Goal: Transaction & Acquisition: Purchase product/service

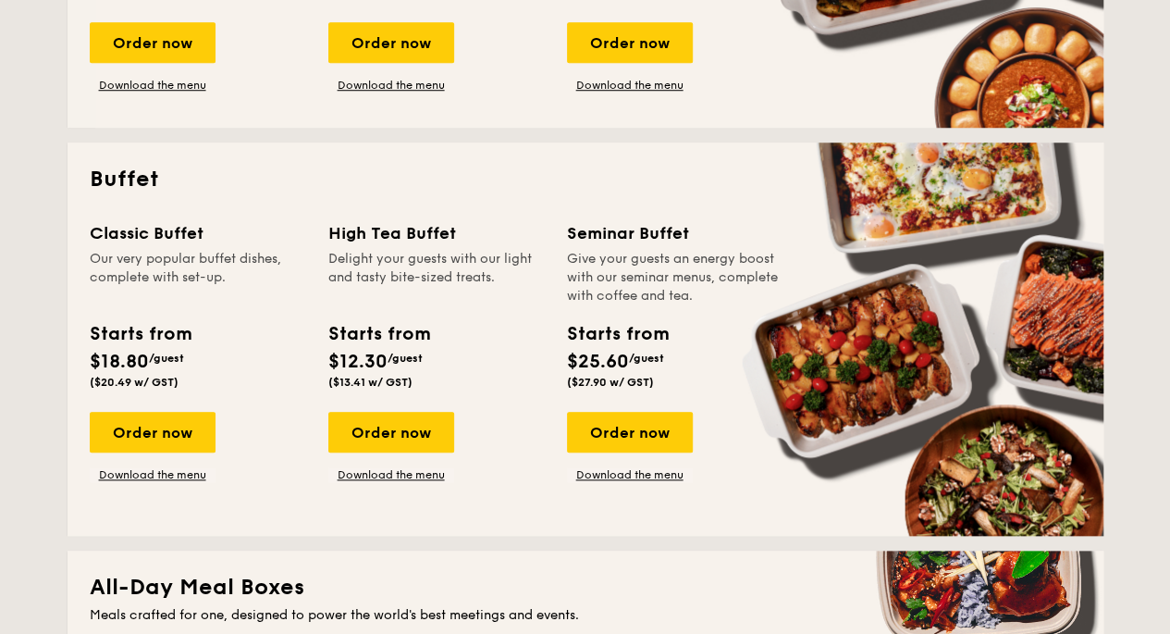
scroll to position [697, 0]
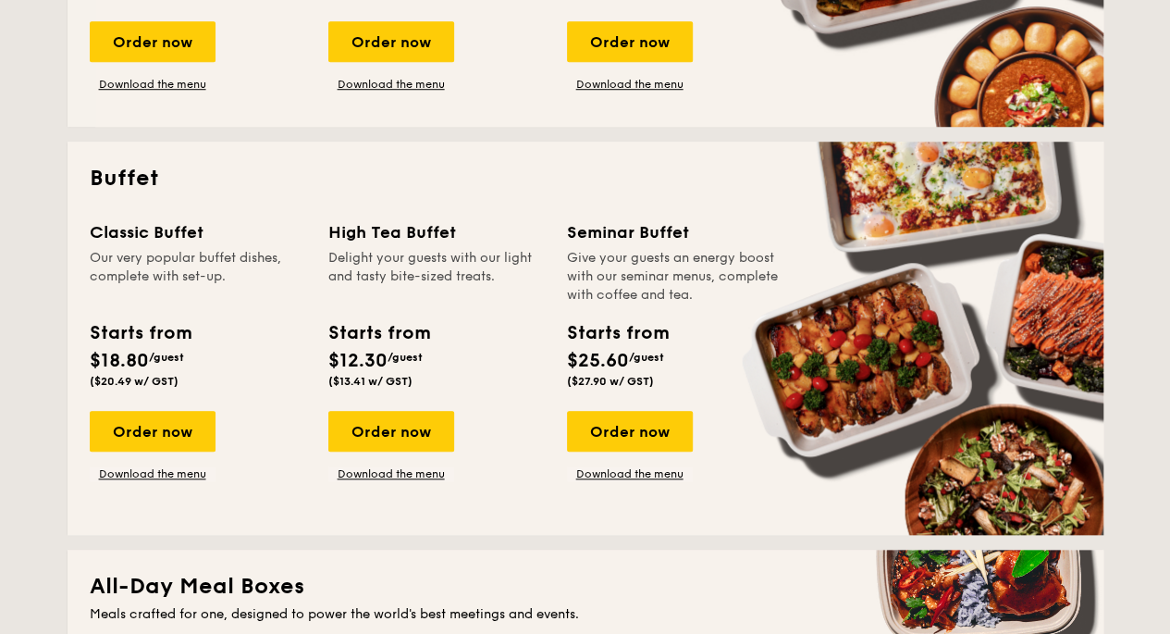
click at [179, 460] on div "Order now Download the menu" at bounding box center [153, 446] width 126 height 70
click at [181, 469] on link "Download the menu" at bounding box center [153, 473] width 126 height 15
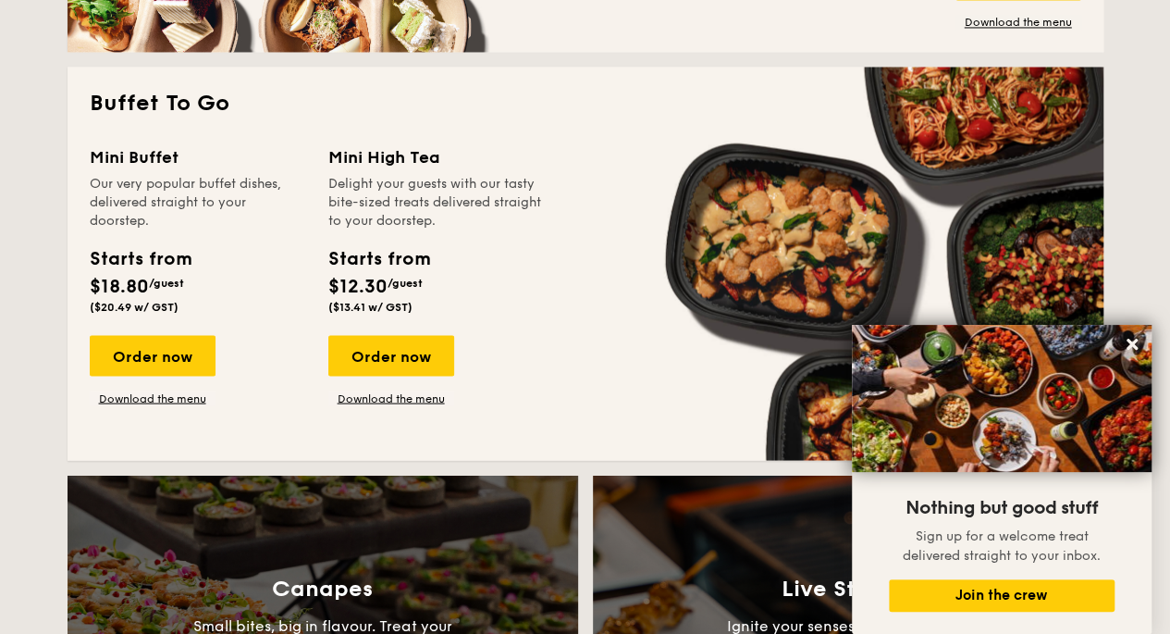
scroll to position [1586, 0]
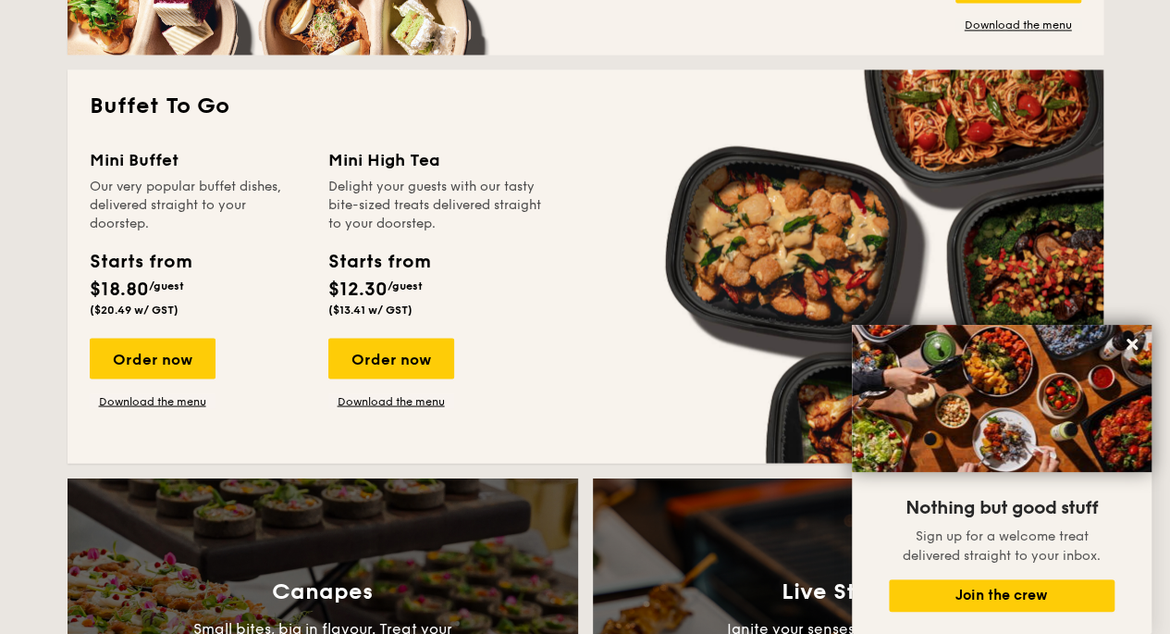
click at [143, 347] on div "Order now" at bounding box center [153, 358] width 126 height 41
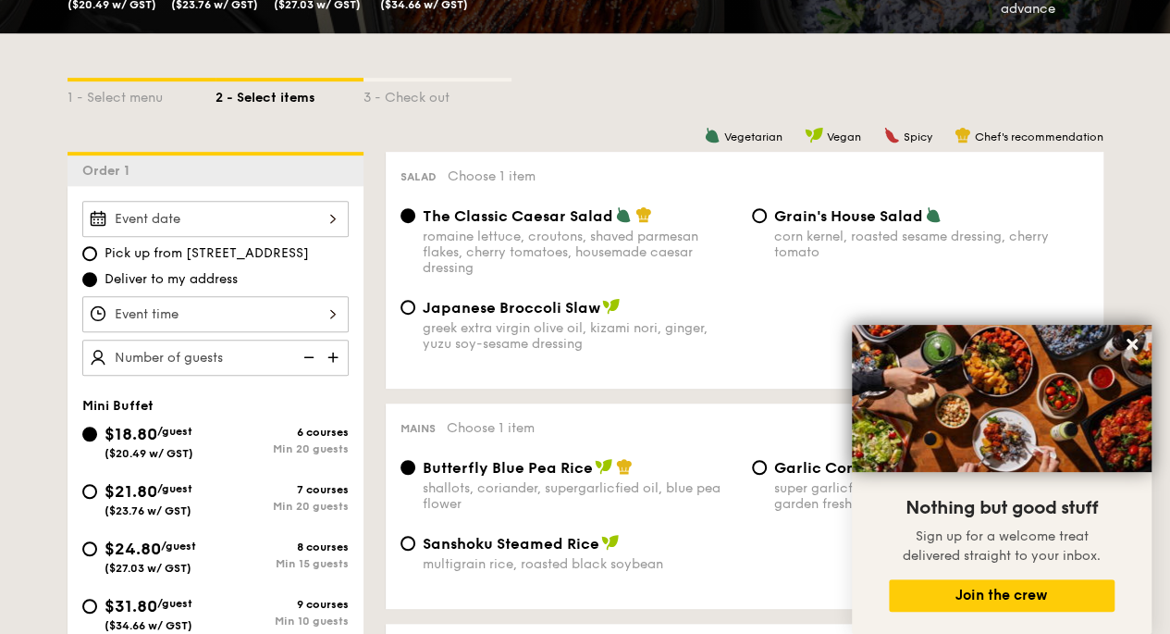
scroll to position [372, 0]
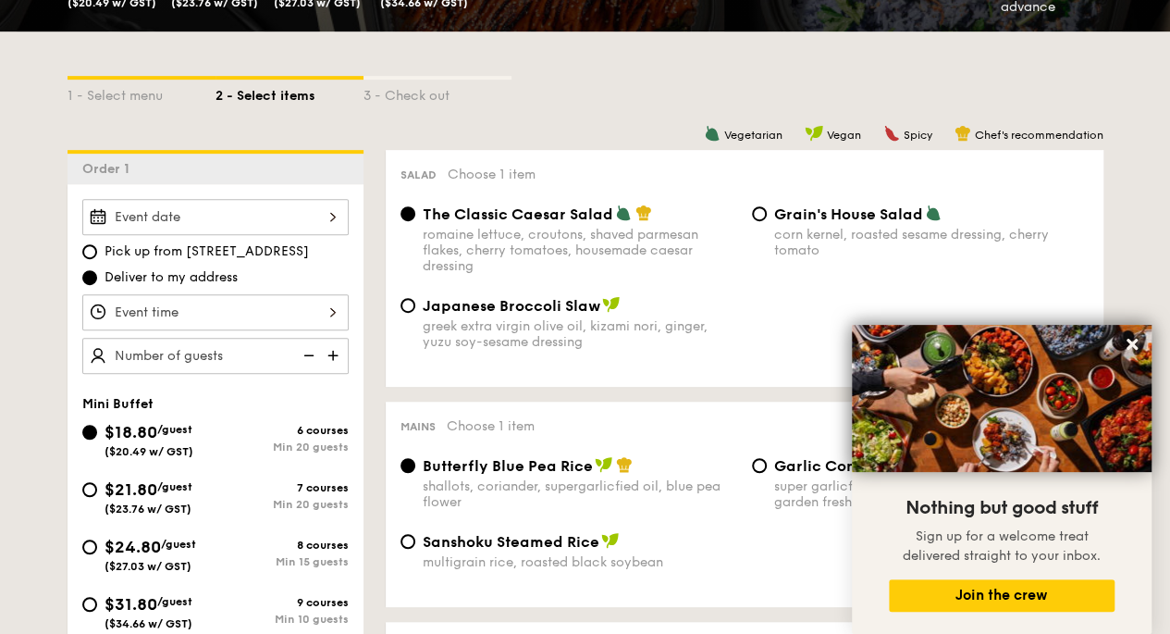
click at [117, 309] on div at bounding box center [215, 312] width 266 height 36
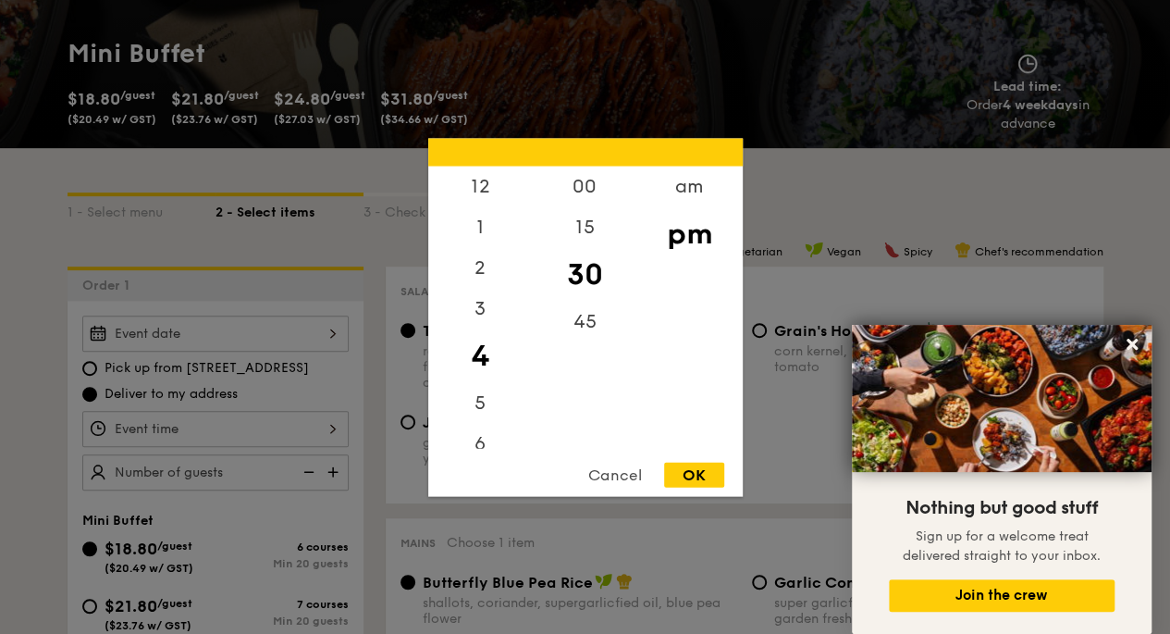
scroll to position [248, 0]
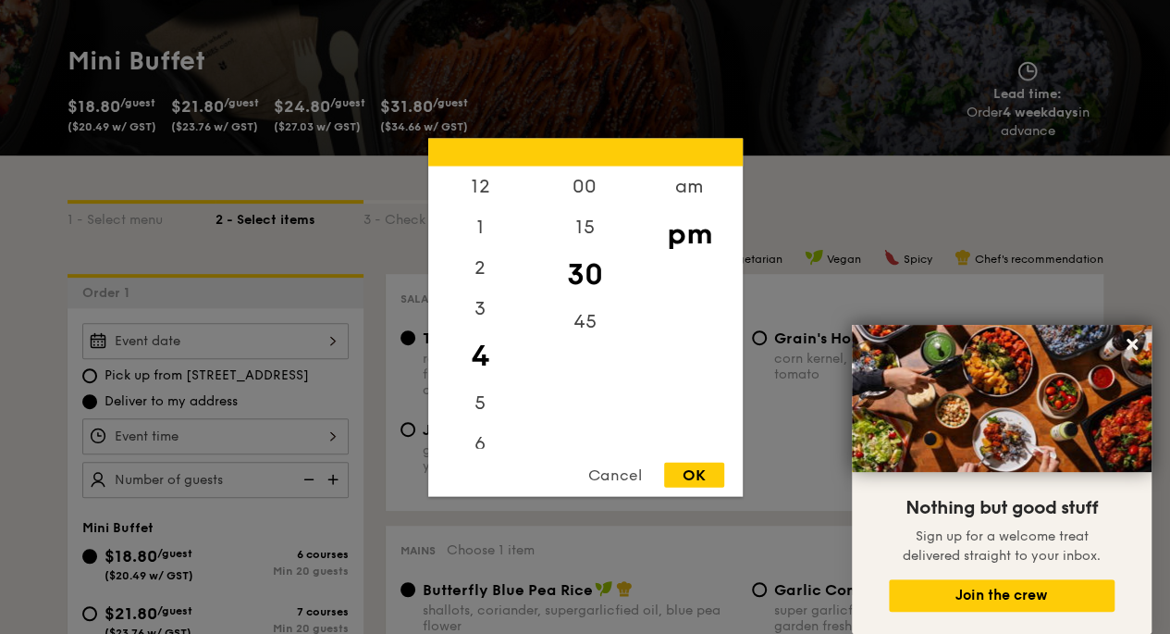
click at [481, 198] on div "12" at bounding box center [480, 186] width 105 height 41
click at [473, 429] on div "11" at bounding box center [480, 428] width 105 height 41
click at [481, 437] on div "11" at bounding box center [480, 428] width 105 height 41
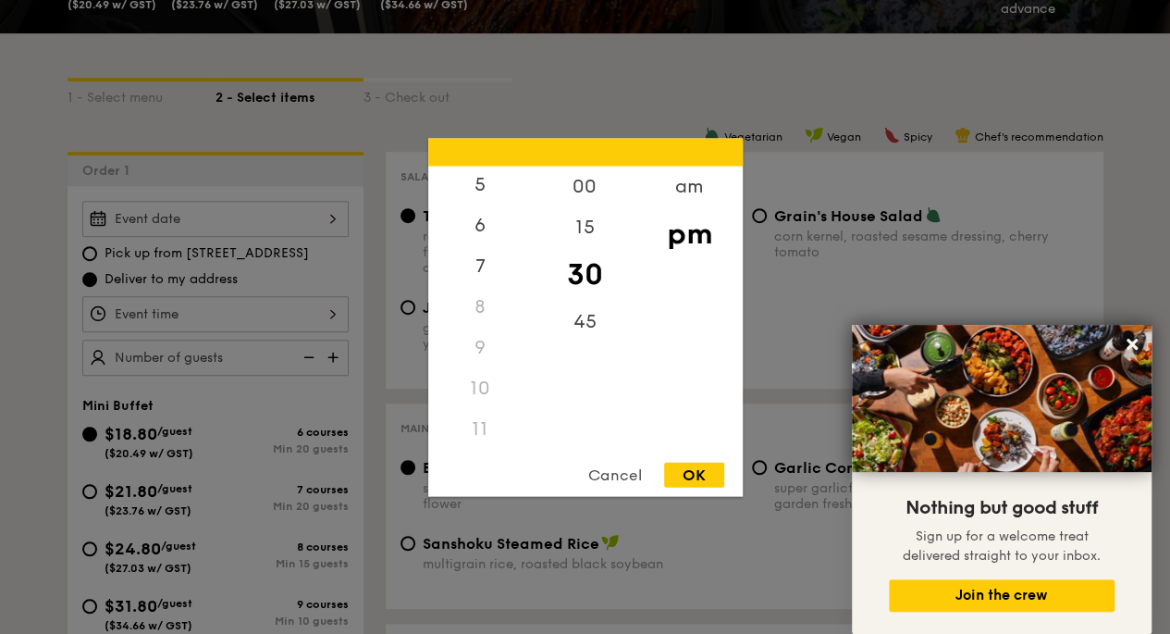
click at [474, 437] on div "11" at bounding box center [480, 428] width 105 height 41
click at [477, 434] on div "11" at bounding box center [480, 428] width 105 height 41
click at [475, 434] on div "11" at bounding box center [480, 428] width 105 height 41
click at [481, 426] on div "11" at bounding box center [480, 428] width 105 height 41
click at [475, 422] on div "11" at bounding box center [480, 428] width 105 height 41
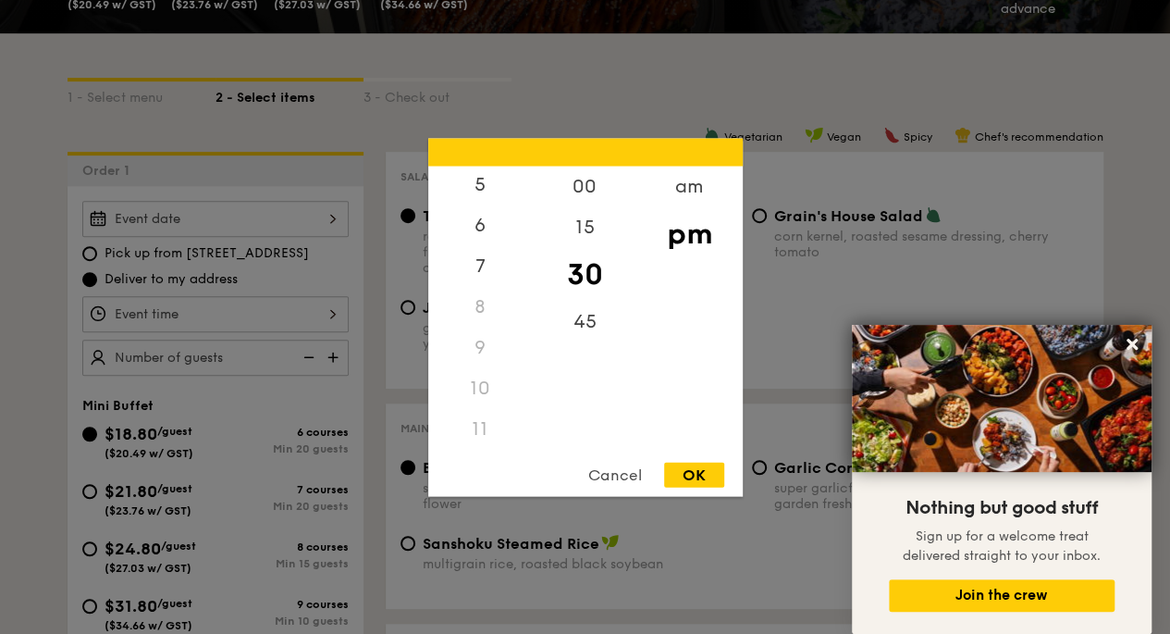
click at [475, 426] on div "11" at bounding box center [480, 428] width 105 height 41
click at [696, 193] on div "am" at bounding box center [689, 186] width 105 height 41
click at [482, 439] on div "11" at bounding box center [480, 428] width 105 height 41
click at [585, 235] on div "15" at bounding box center [585, 226] width 105 height 41
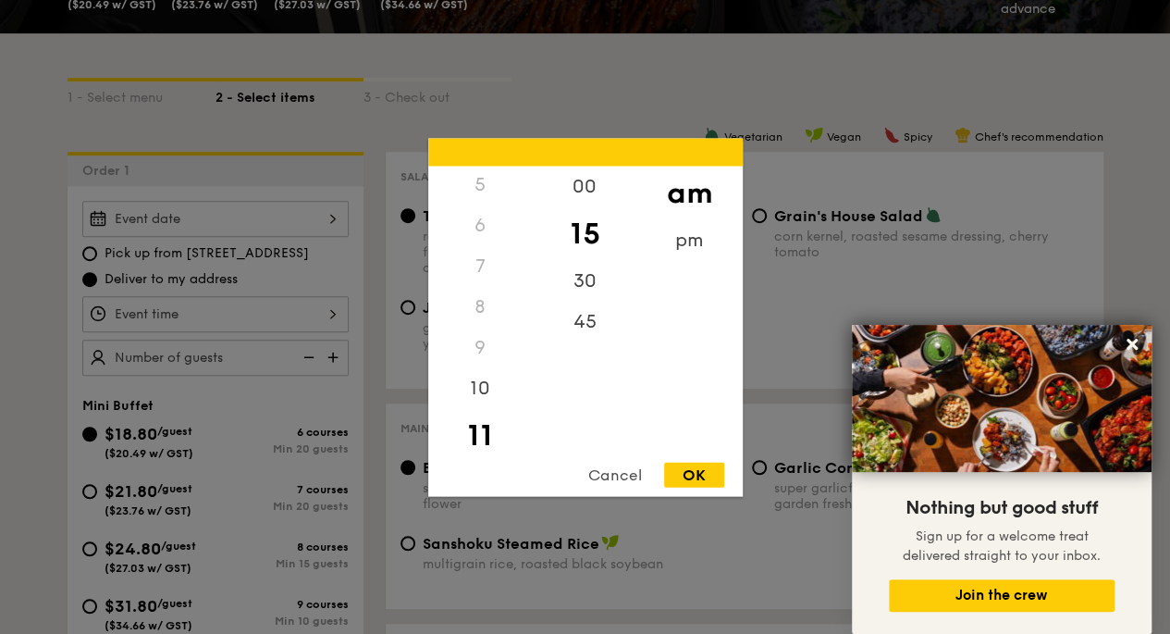
click at [574, 279] on div "30" at bounding box center [585, 280] width 105 height 41
click at [692, 472] on div "OK" at bounding box center [694, 474] width 60 height 25
type input "11:30AM"
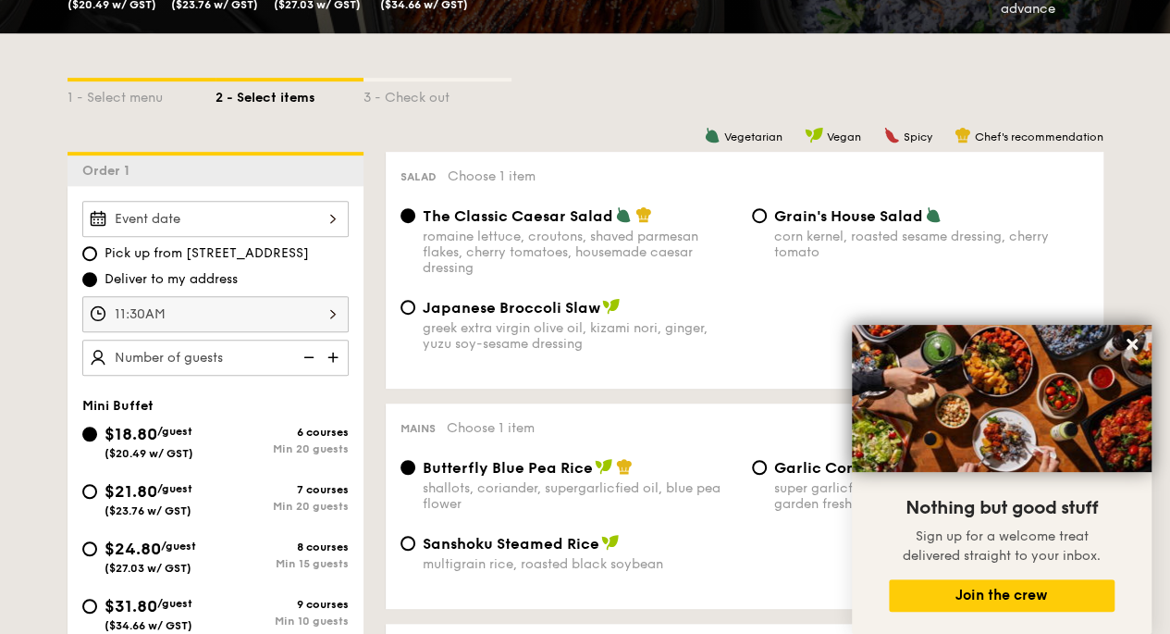
click at [129, 223] on div at bounding box center [215, 219] width 266 height 36
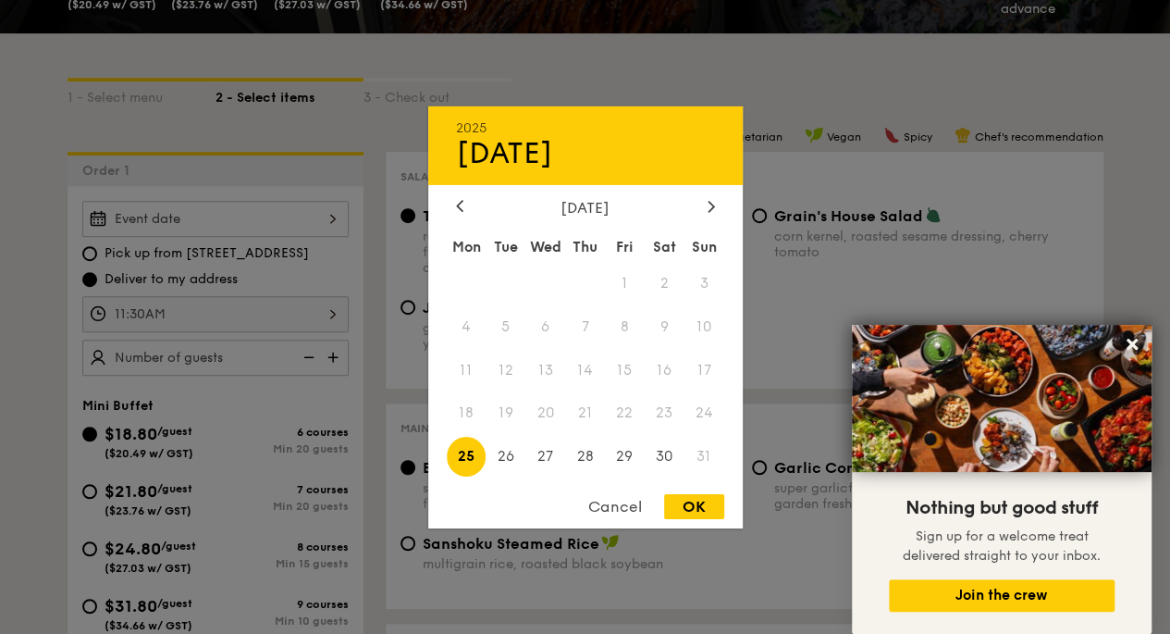
click at [710, 204] on icon at bounding box center [711, 206] width 7 height 12
click at [550, 374] on span "17" at bounding box center [545, 370] width 40 height 40
click at [697, 506] on div "OK" at bounding box center [694, 506] width 60 height 25
type input "[DATE]"
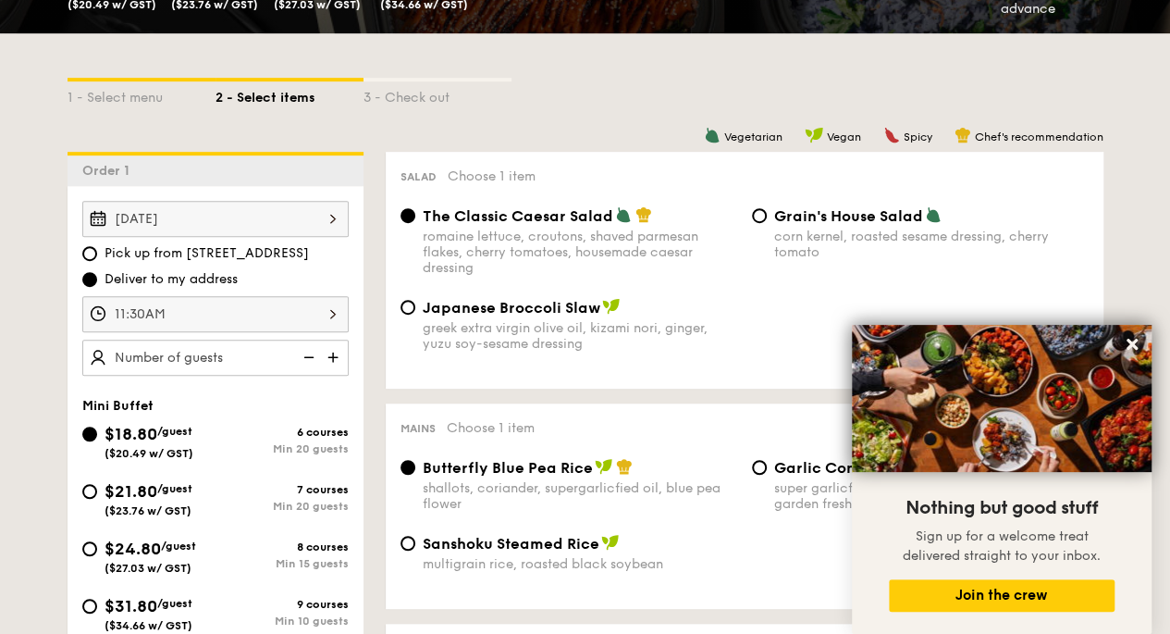
click at [333, 364] on img at bounding box center [335, 356] width 28 height 35
click at [335, 362] on img at bounding box center [335, 356] width 28 height 35
type input "25 guests"
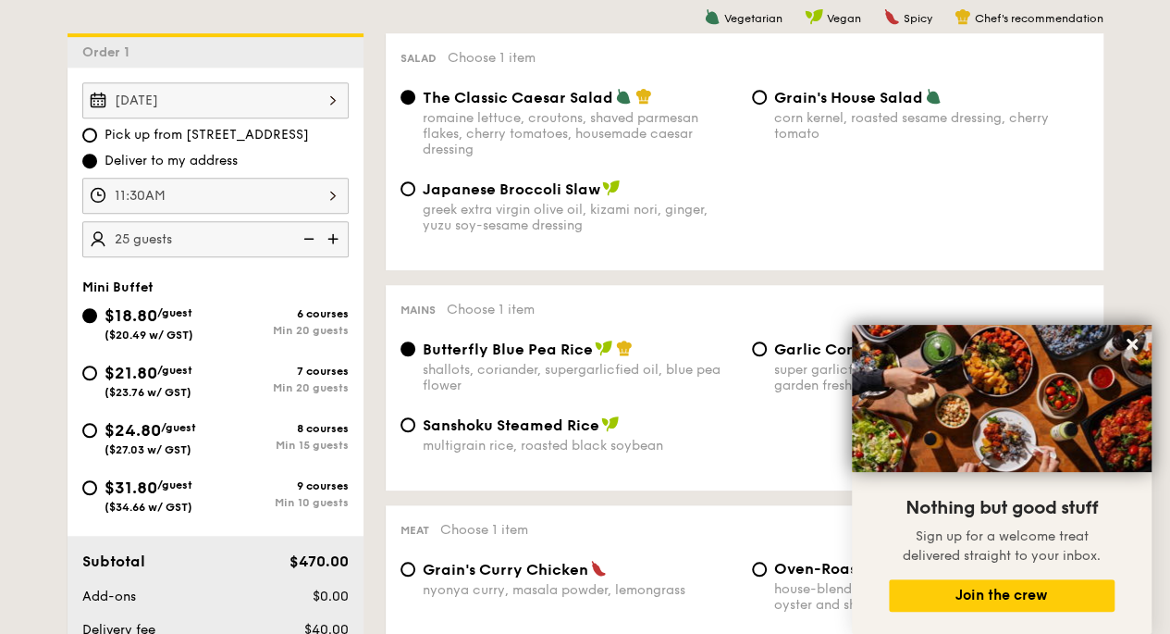
scroll to position [487, 0]
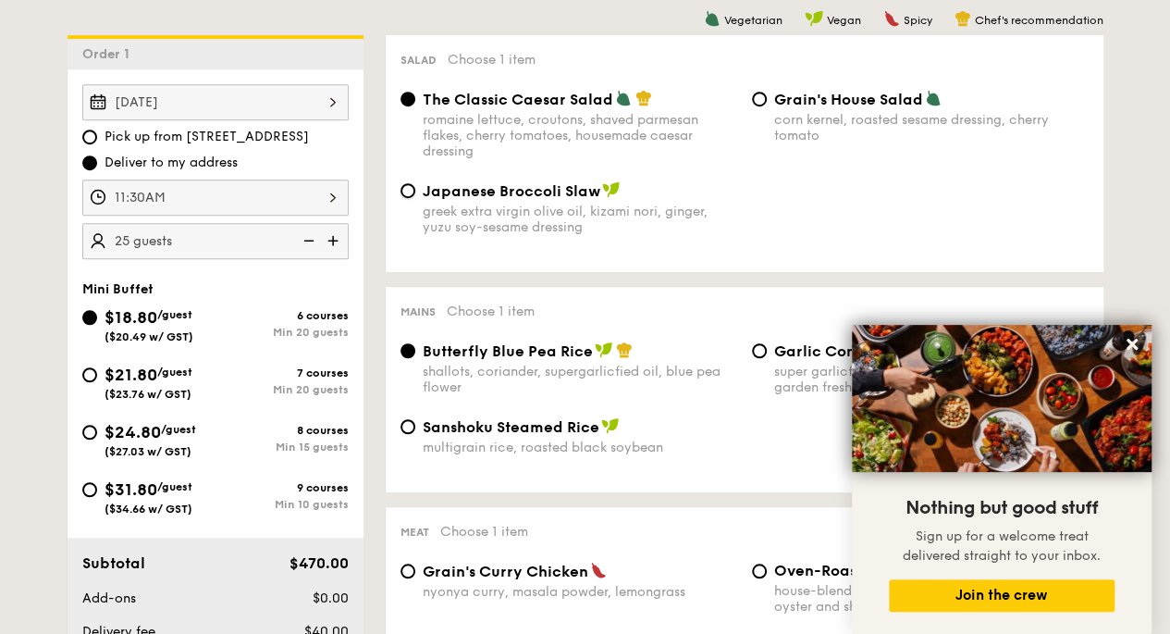
click at [413, 189] on input "Japanese Broccoli Slaw greek extra virgin olive oil, kizami [PERSON_NAME], yuzu…" at bounding box center [408, 190] width 15 height 15
radio input "true"
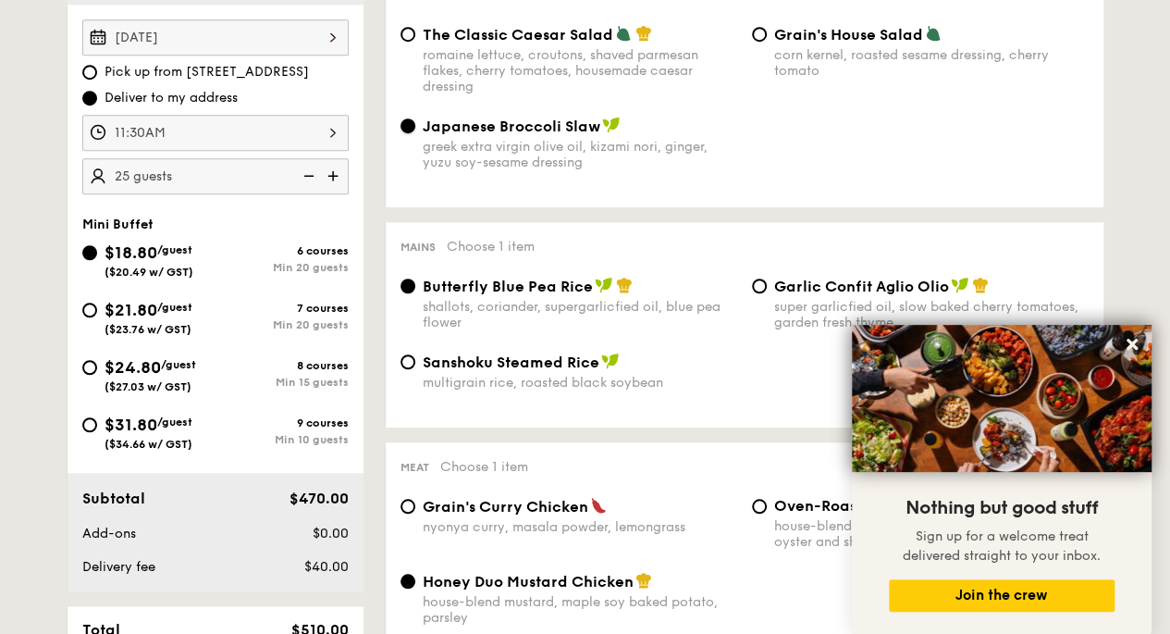
scroll to position [554, 0]
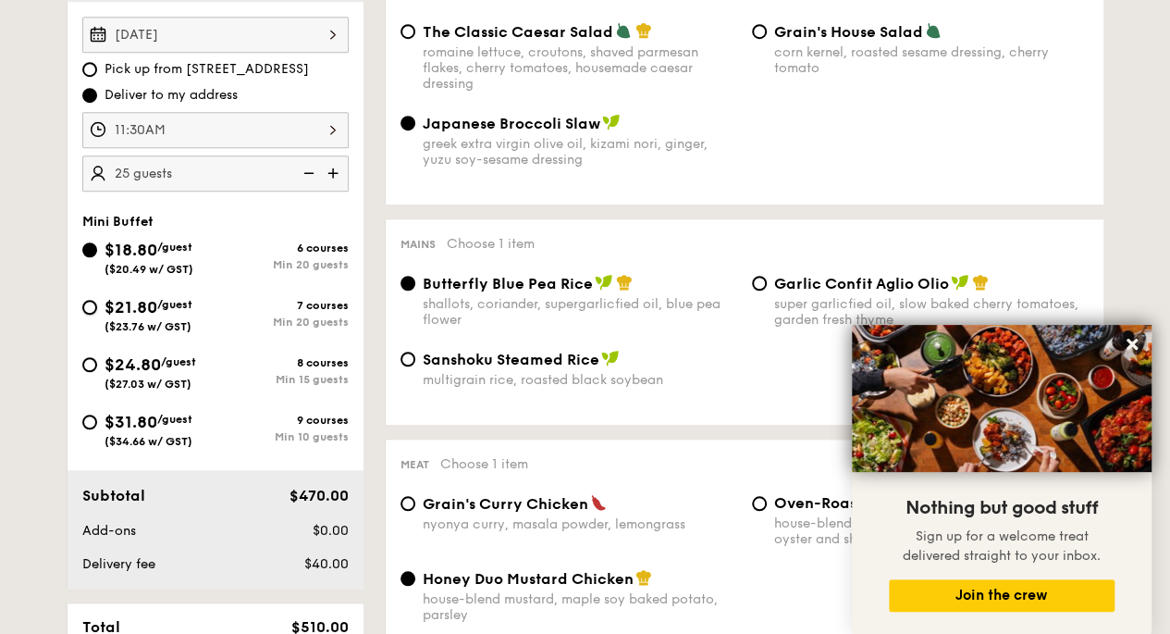
click at [91, 308] on input "$21.80 /guest ($23.76 w/ GST) 7 courses Min 20 guests" at bounding box center [89, 307] width 15 height 15
radio input "true"
radio input "false"
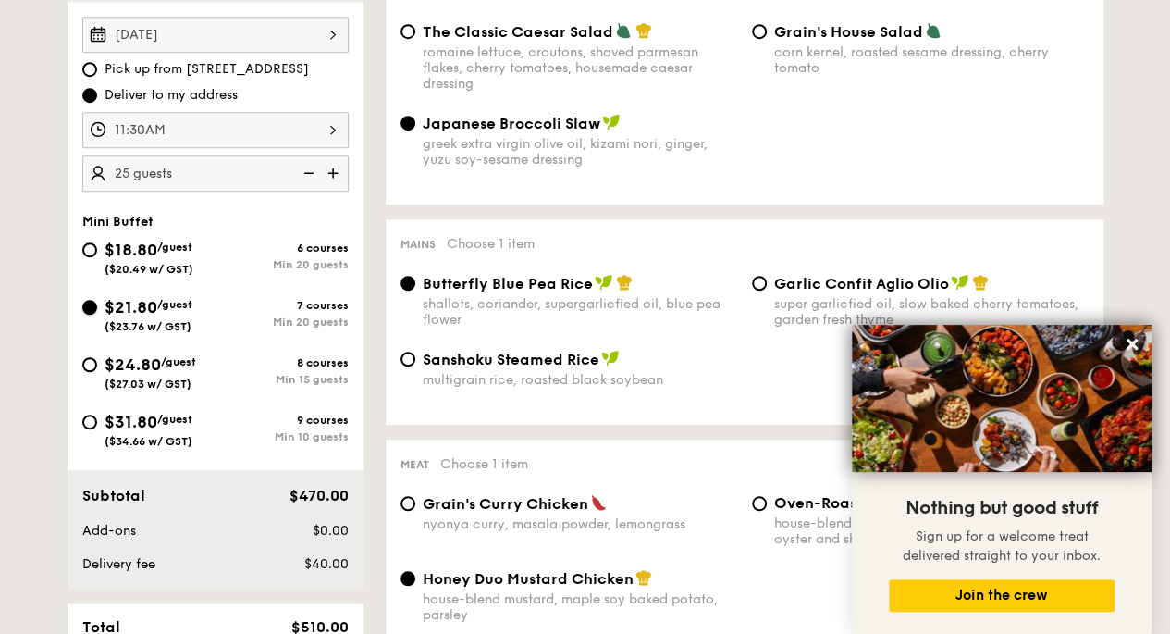
radio input "true"
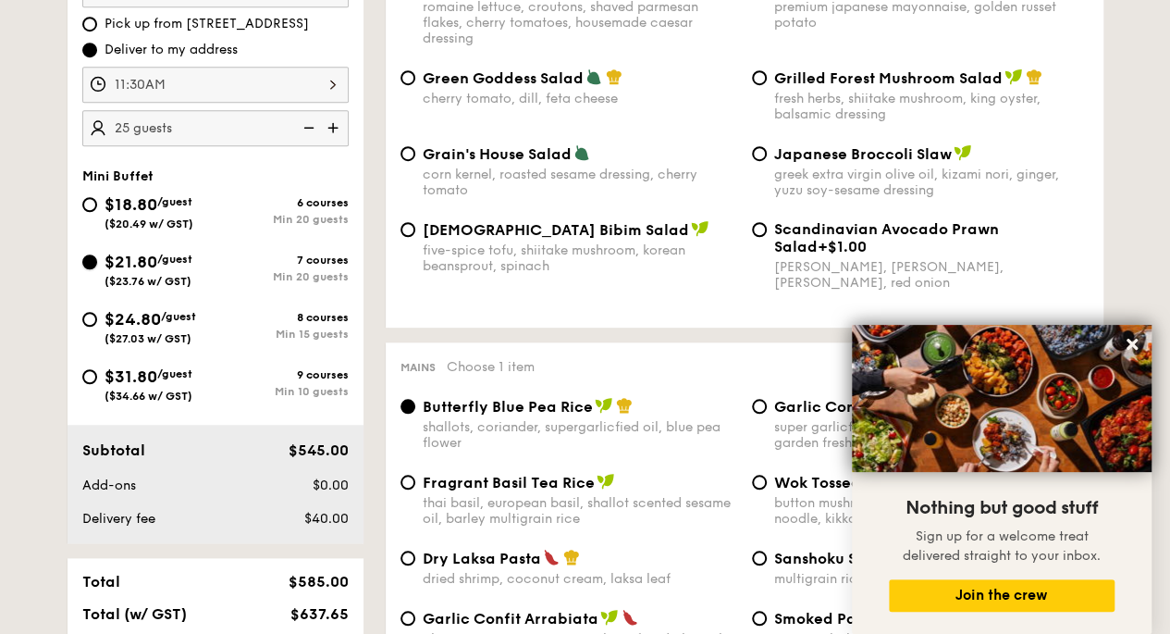
scroll to position [599, 0]
click at [84, 201] on input "$18.80 /guest ($20.49 w/ GST) 6 courses Min 20 guests" at bounding box center [89, 204] width 15 height 15
radio input "true"
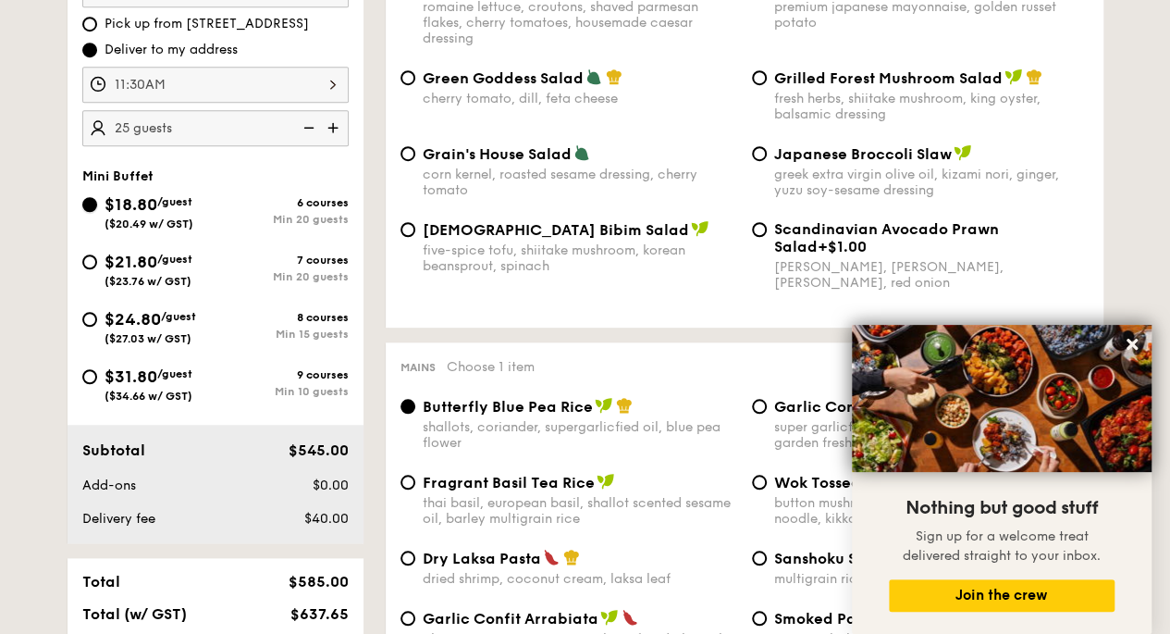
radio input "true"
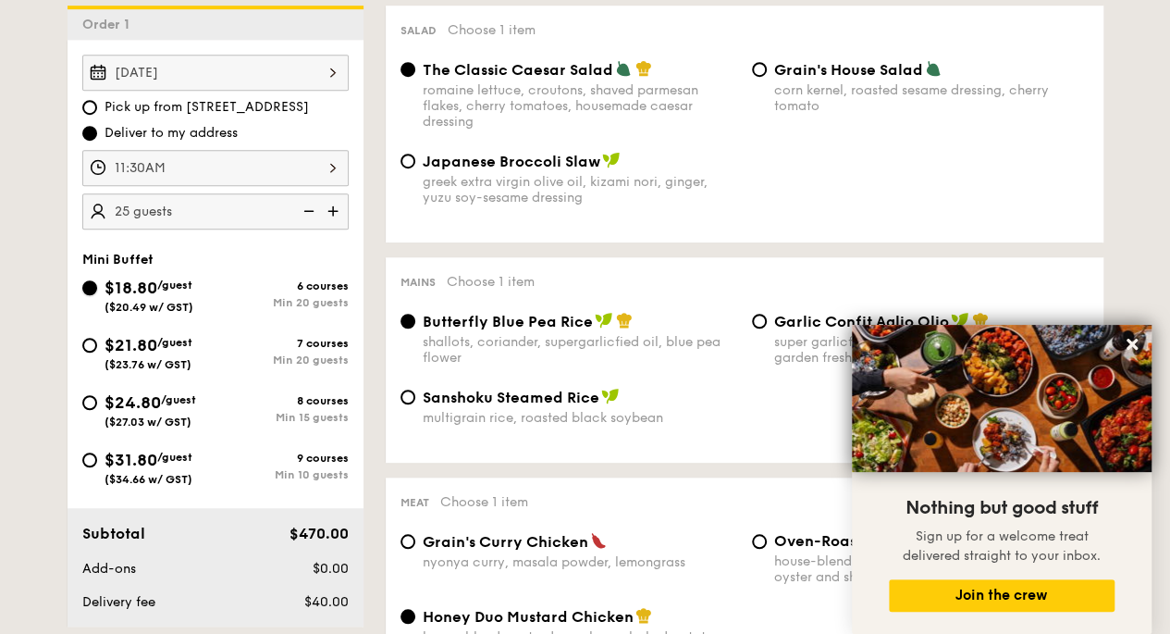
scroll to position [507, 0]
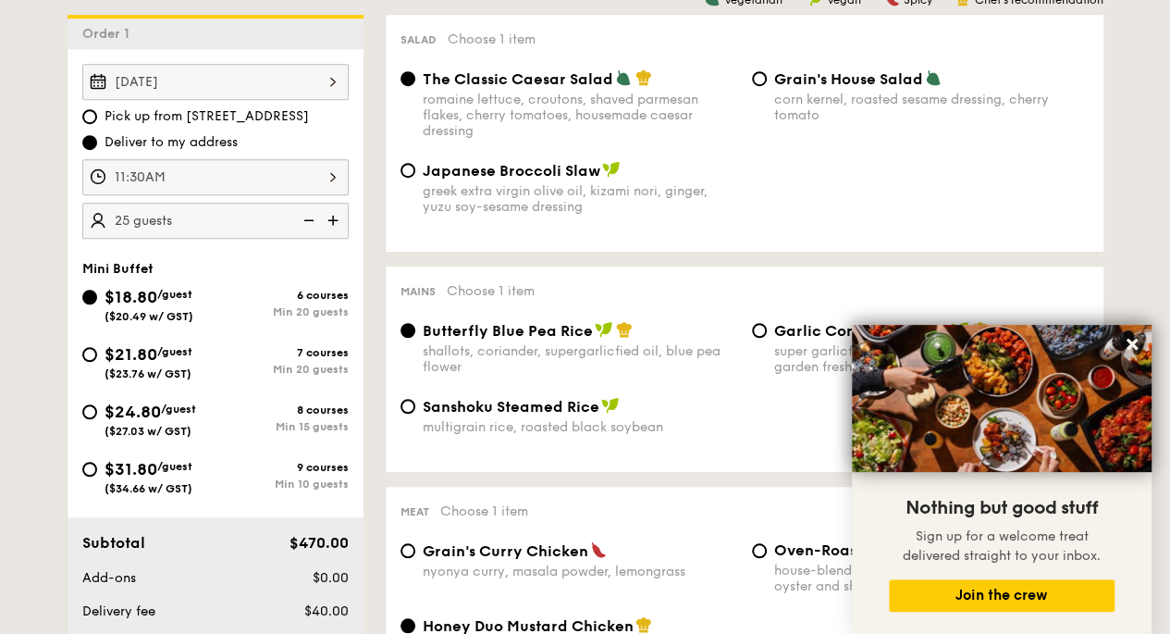
click at [340, 231] on img at bounding box center [335, 220] width 28 height 35
type input "30 guests"
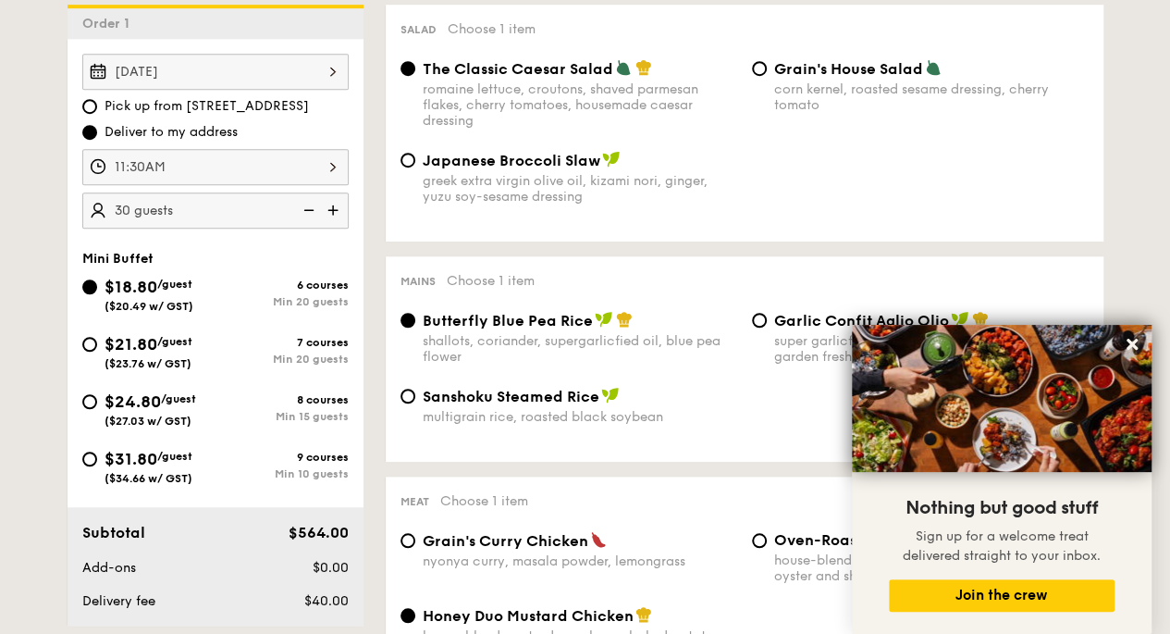
scroll to position [518, 0]
click at [568, 191] on div "greek extra virgin olive oil, kizami nori, ginger, yuzu soy-sesame dressing" at bounding box center [580, 187] width 315 height 31
click at [415, 167] on input "Japanese Broccoli Slaw greek extra virgin olive oil, kizami [PERSON_NAME], yuzu…" at bounding box center [408, 159] width 15 height 15
radio input "true"
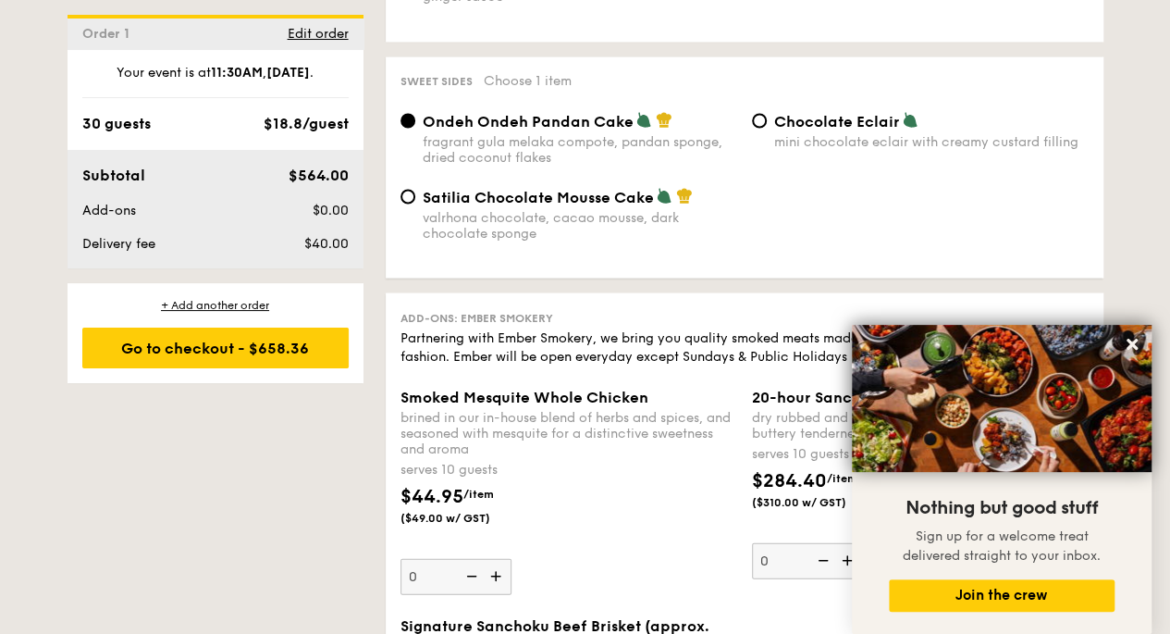
scroll to position [1662, 0]
click at [1084, 144] on div "mini chocolate eclair with creamy custard filling" at bounding box center [931, 140] width 315 height 16
click at [767, 127] on input "Chocolate Eclair mini chocolate eclair with creamy custard filling" at bounding box center [759, 119] width 15 height 15
radio input "true"
click at [617, 227] on div "valrhona chocolate, cacao mousse, dark chocolate sponge" at bounding box center [580, 223] width 315 height 31
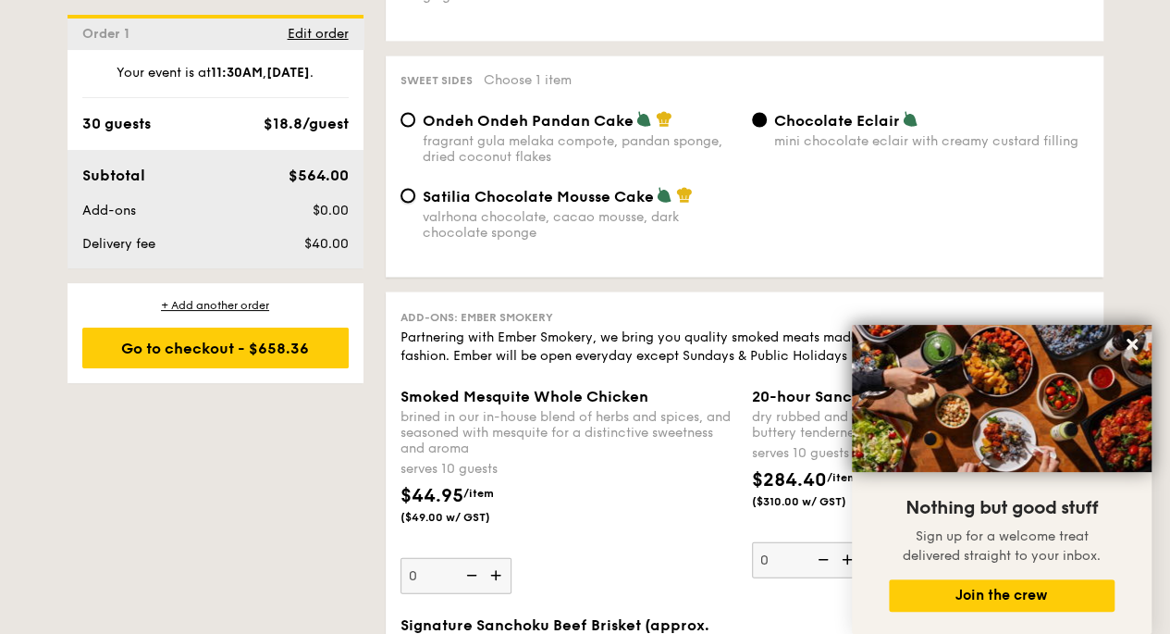
click at [415, 203] on input "Satilia Chocolate Mousse Cake valrhona chocolate, cacao mousse, dark chocolate …" at bounding box center [408, 195] width 15 height 15
radio input "true"
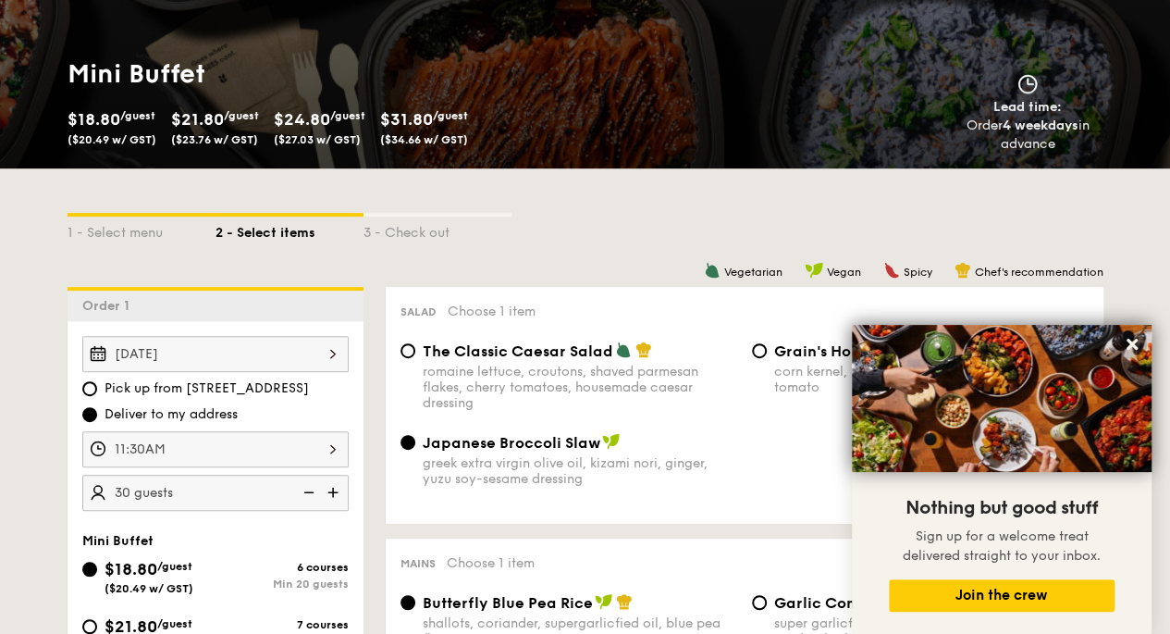
scroll to position [239, 0]
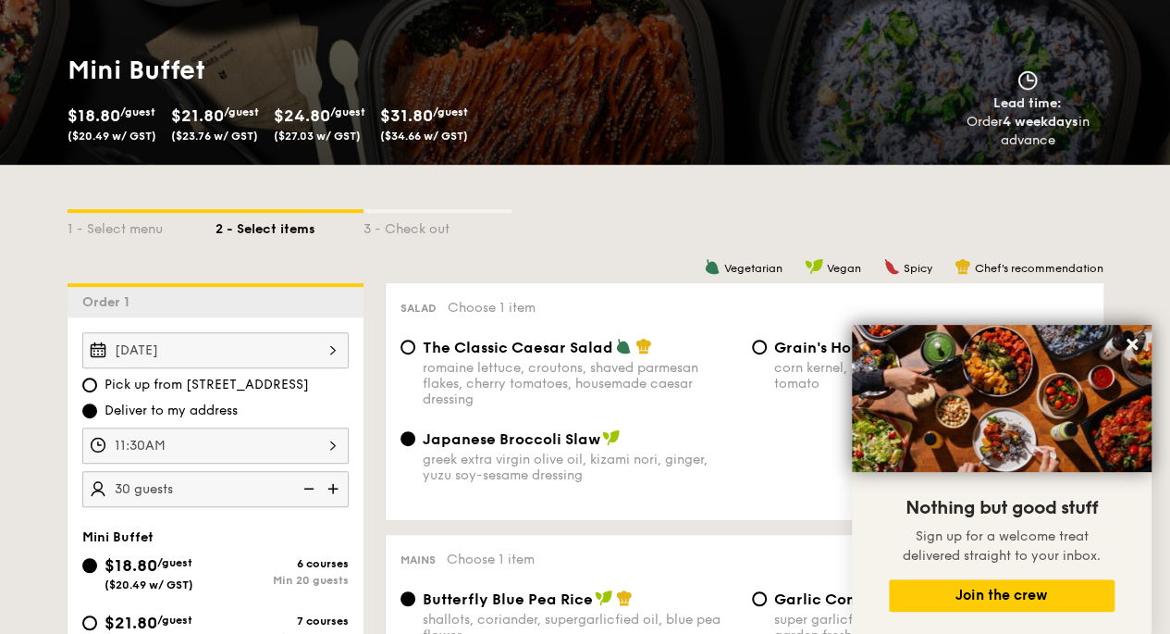
click at [336, 497] on img at bounding box center [335, 488] width 28 height 35
type input "35 guests"
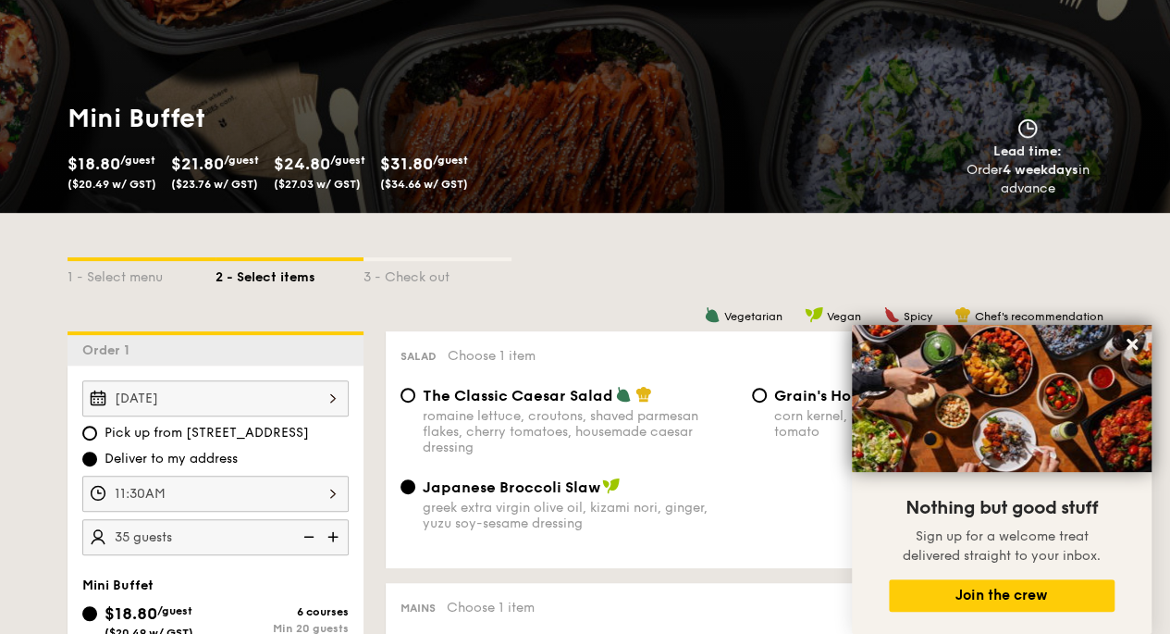
scroll to position [0, 0]
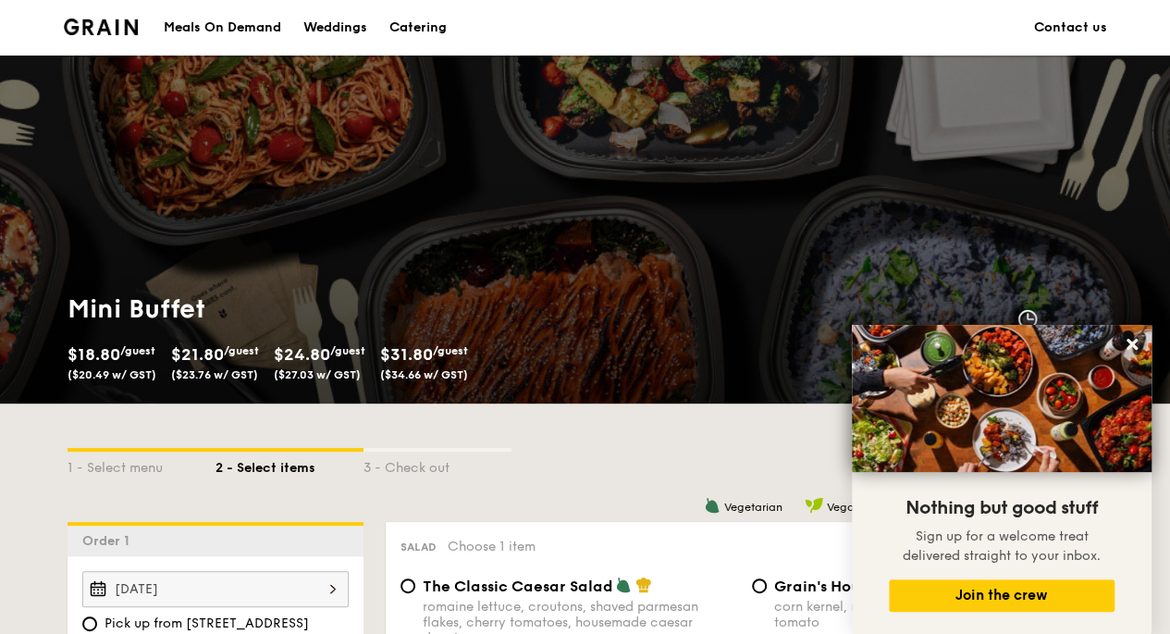
click at [117, 26] on img at bounding box center [101, 27] width 75 height 17
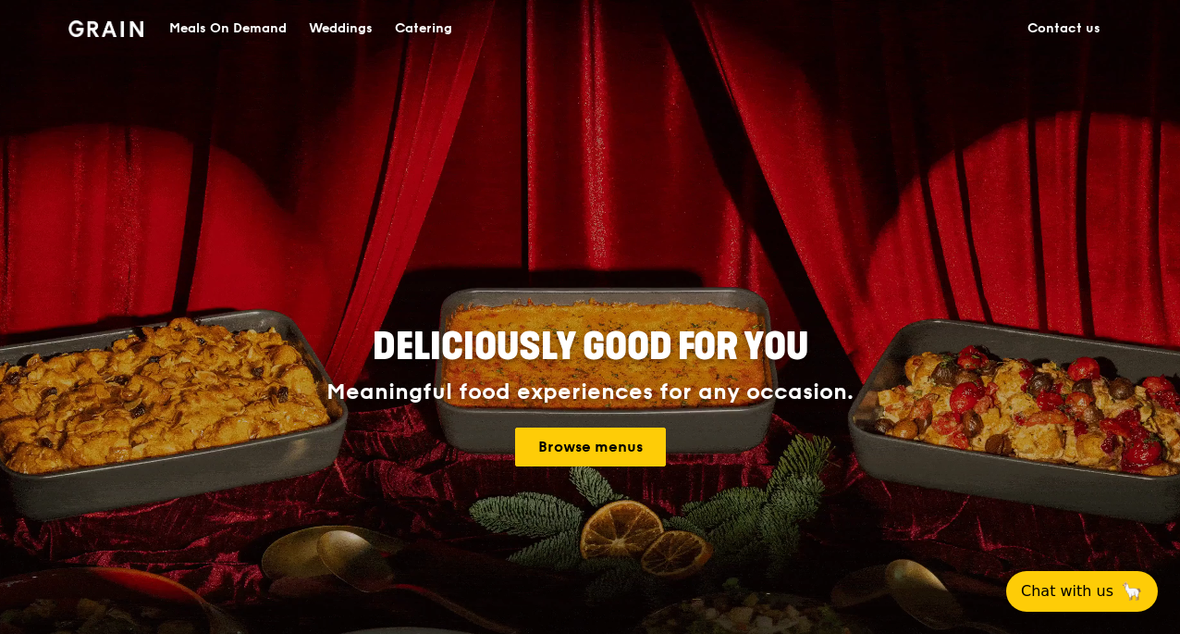
click at [424, 23] on div "Catering" at bounding box center [423, 29] width 57 height 56
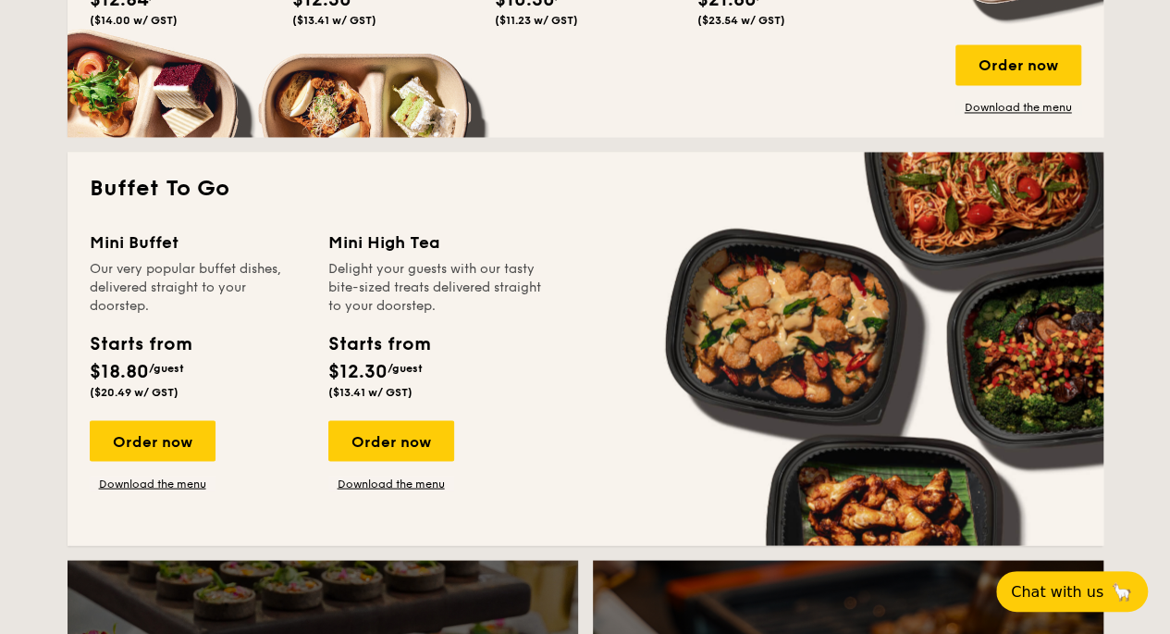
scroll to position [1504, 0]
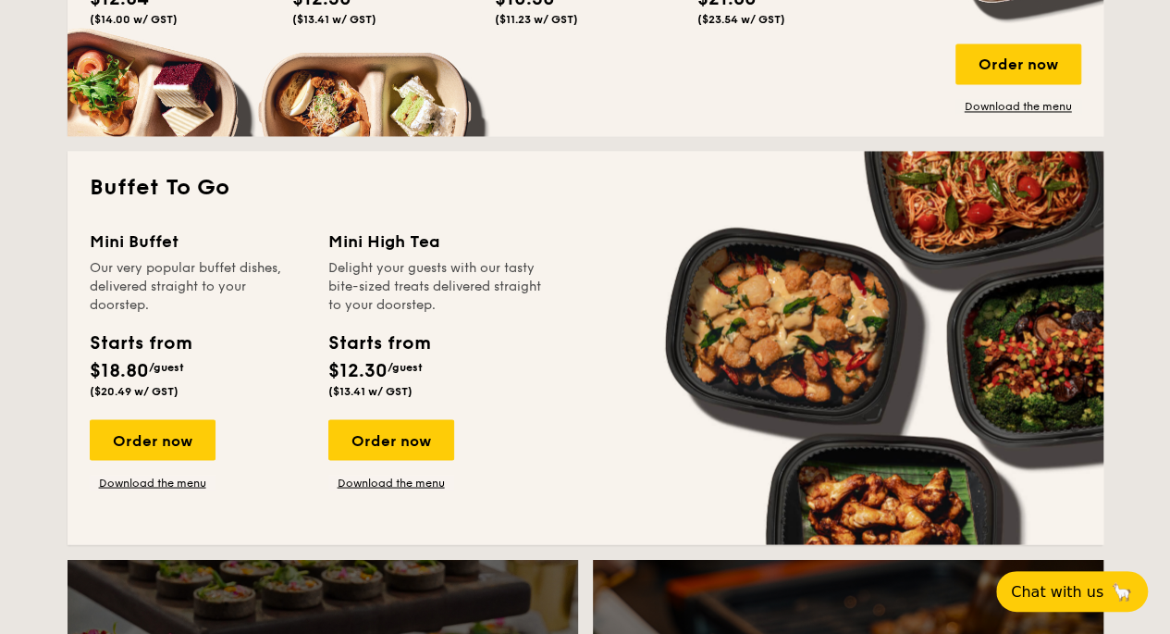
click at [167, 443] on div "Order now" at bounding box center [153, 439] width 126 height 41
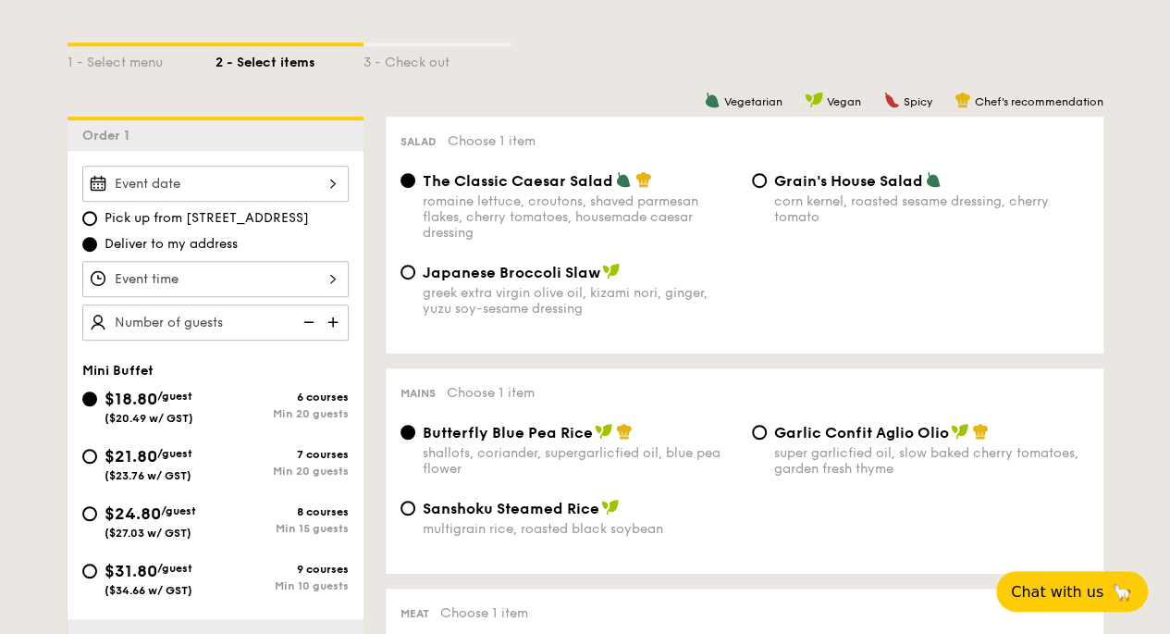
scroll to position [404, 0]
click at [326, 317] on img at bounding box center [335, 322] width 28 height 35
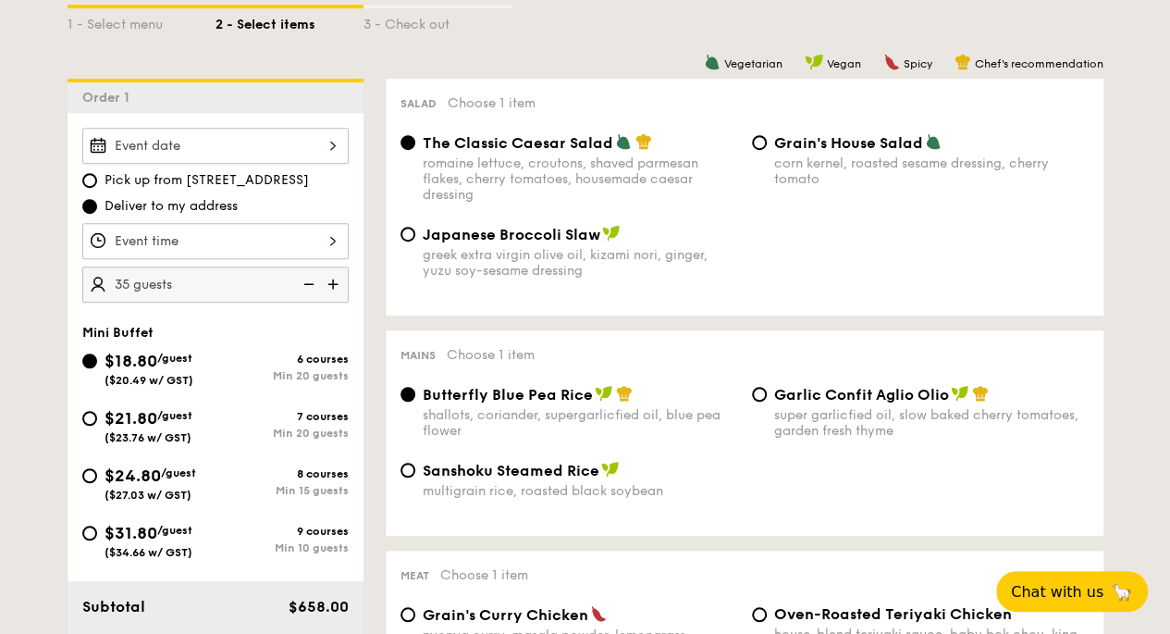
scroll to position [444, 0]
click at [302, 281] on img at bounding box center [307, 282] width 28 height 35
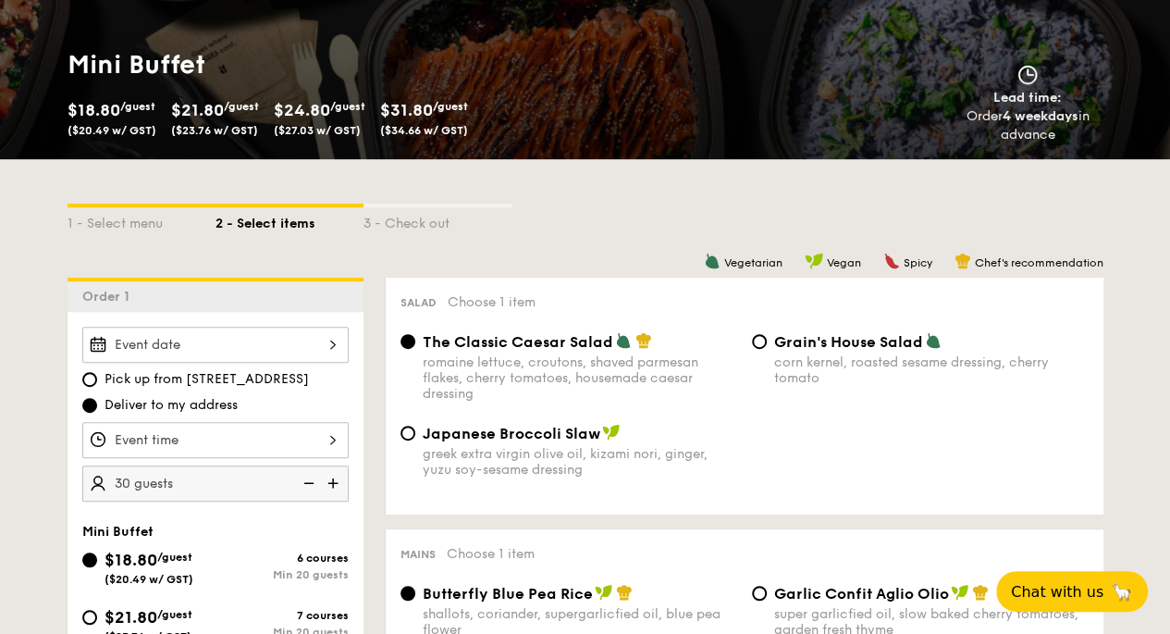
scroll to position [241, 0]
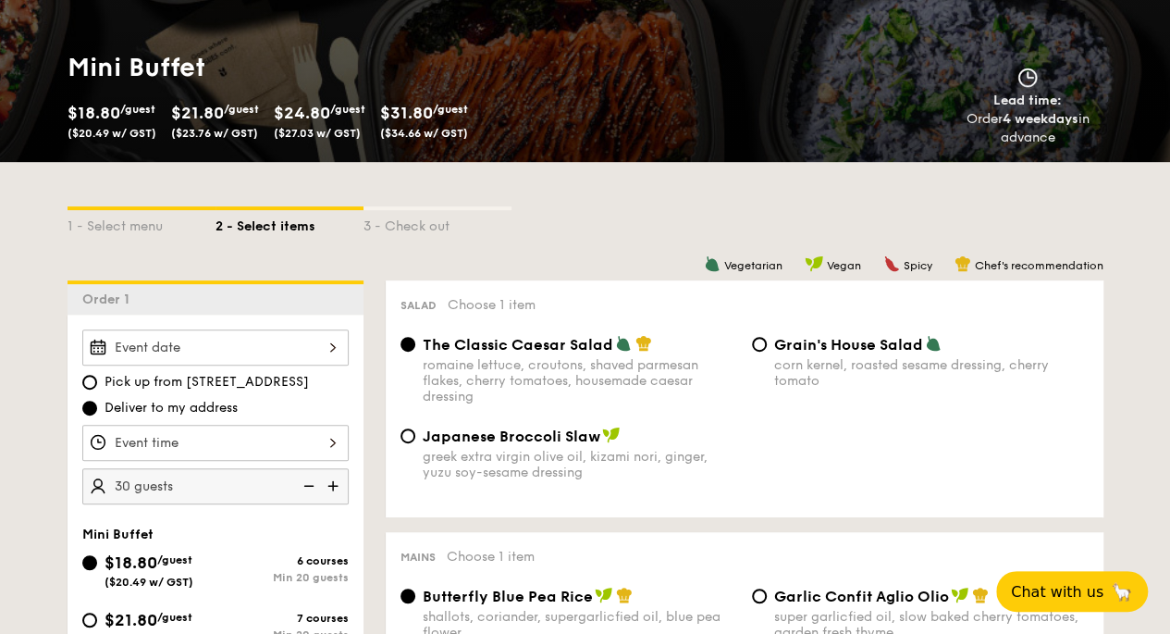
click at [298, 488] on img at bounding box center [307, 485] width 28 height 35
click at [306, 488] on img at bounding box center [307, 485] width 28 height 35
click at [305, 484] on img at bounding box center [307, 485] width 28 height 35
click at [333, 488] on img at bounding box center [335, 485] width 28 height 35
click at [338, 487] on img at bounding box center [335, 485] width 28 height 35
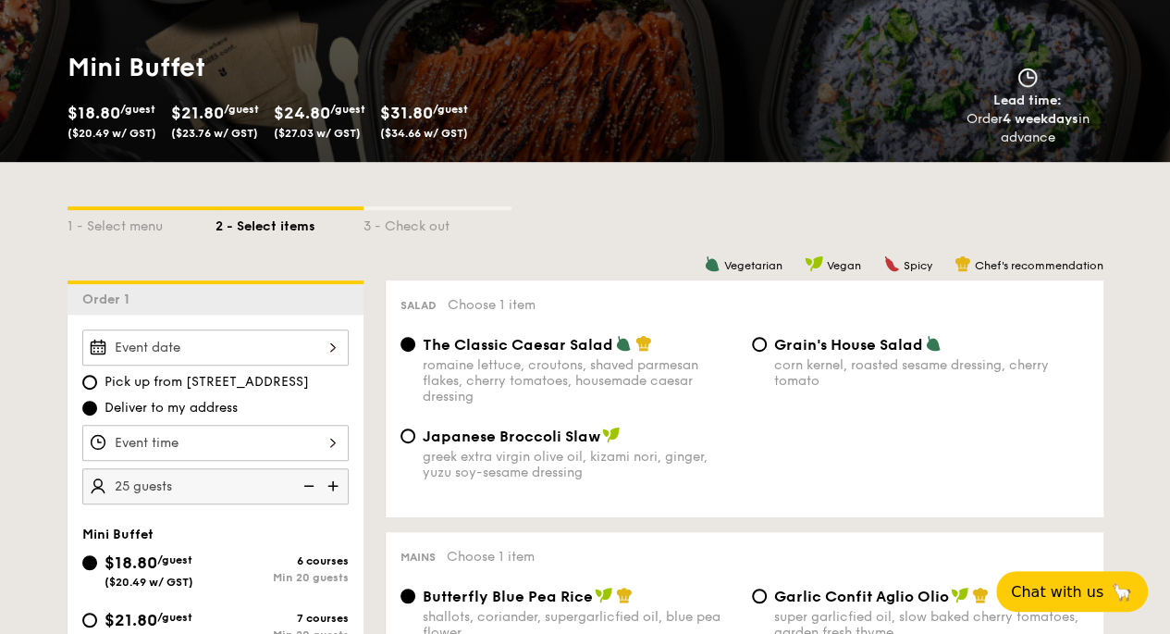
type input "30 guests"
click at [152, 440] on div at bounding box center [215, 443] width 266 height 36
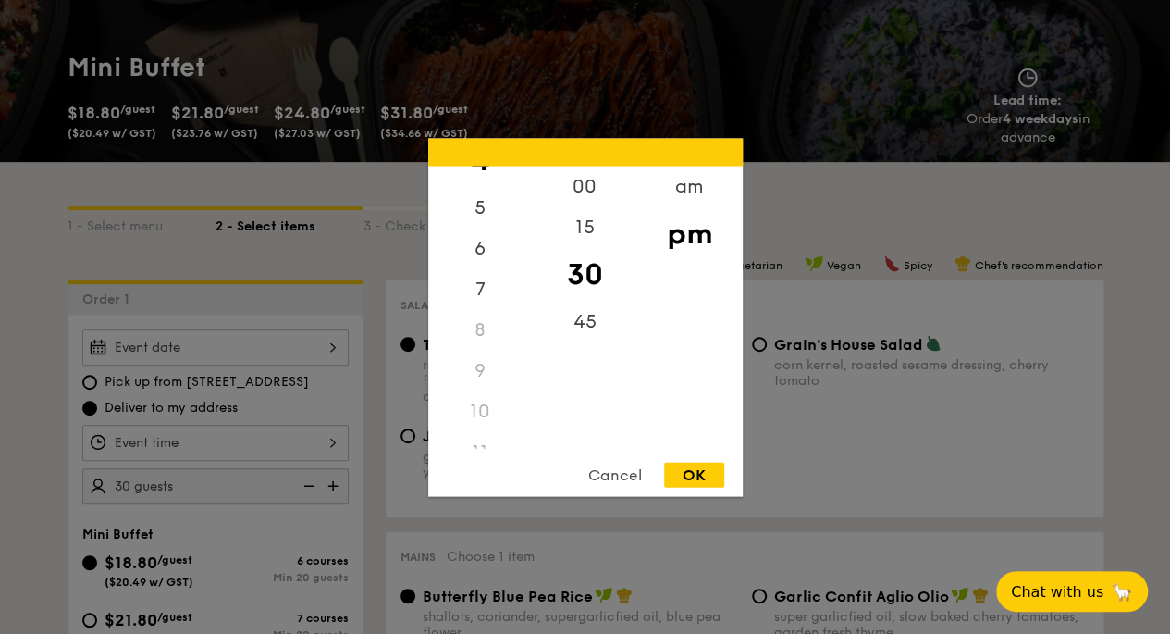
scroll to position [204, 0]
click at [693, 198] on div "am" at bounding box center [689, 186] width 105 height 41
click at [480, 434] on div "11" at bounding box center [480, 430] width 105 height 41
click at [709, 481] on div "OK" at bounding box center [694, 474] width 60 height 25
type input "11:30AM"
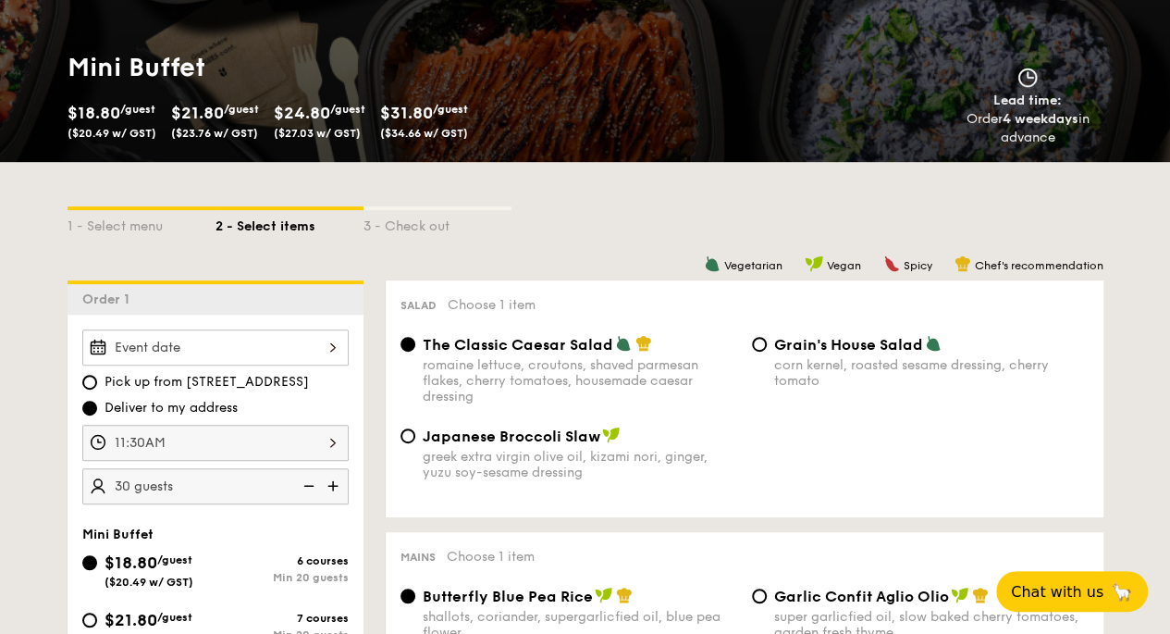
click at [141, 350] on div at bounding box center [215, 347] width 266 height 36
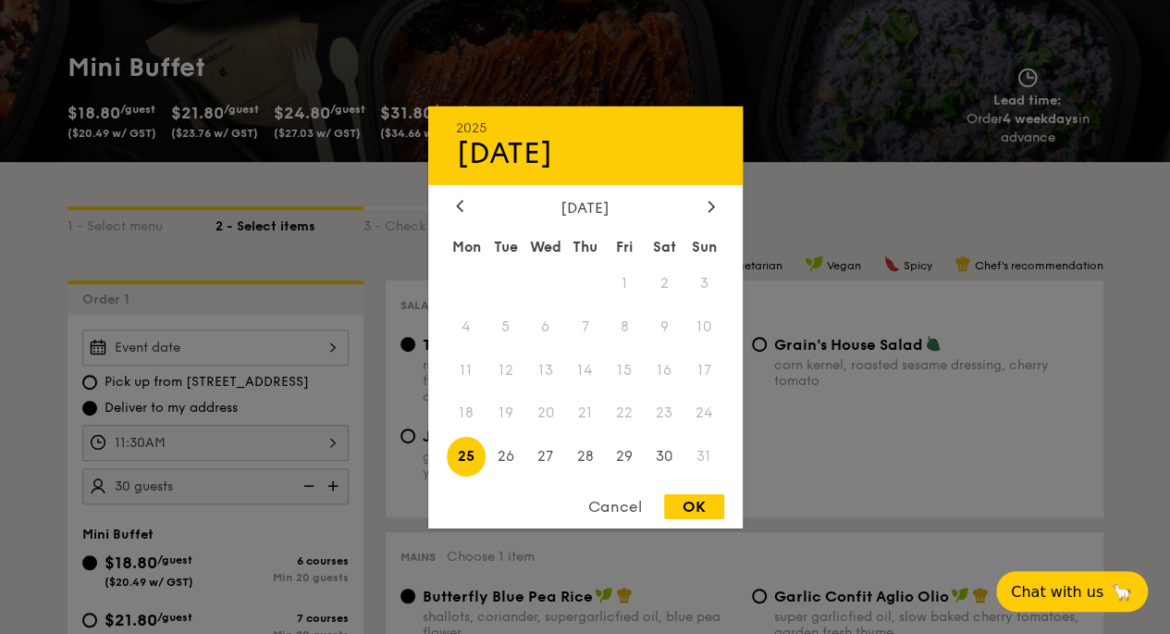
click at [709, 209] on icon at bounding box center [711, 206] width 7 height 12
click at [546, 376] on span "17" at bounding box center [545, 370] width 40 height 40
click at [692, 513] on div "OK" at bounding box center [694, 506] width 60 height 25
type input "[DATE]"
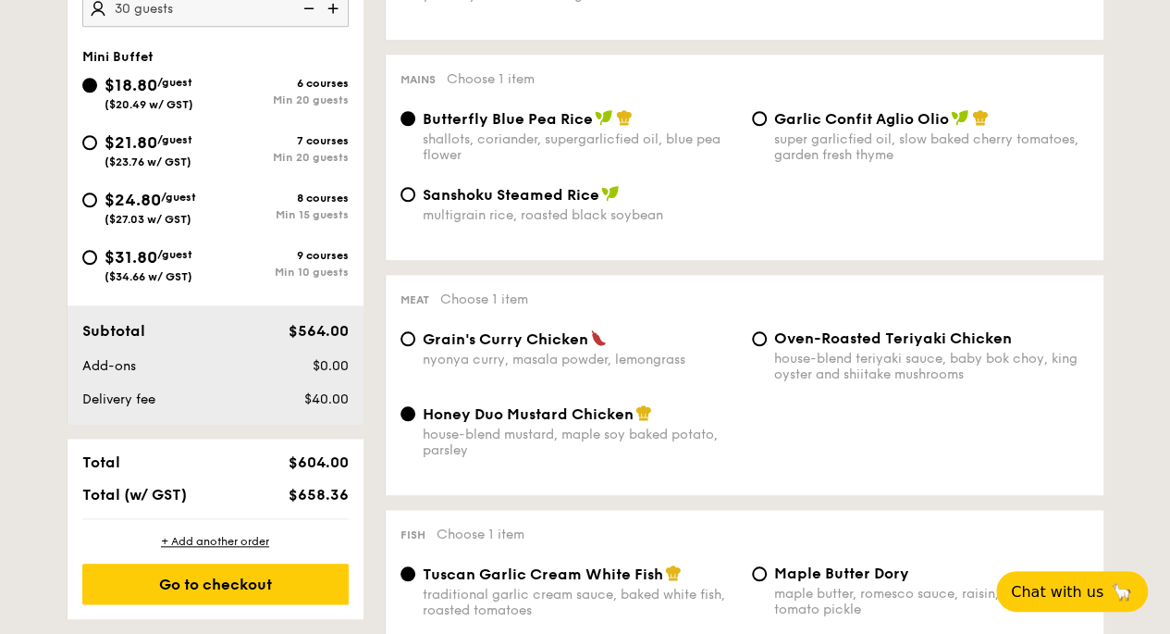
scroll to position [720, 0]
click at [206, 543] on div "+ Add another order" at bounding box center [215, 540] width 266 height 15
radio input "true"
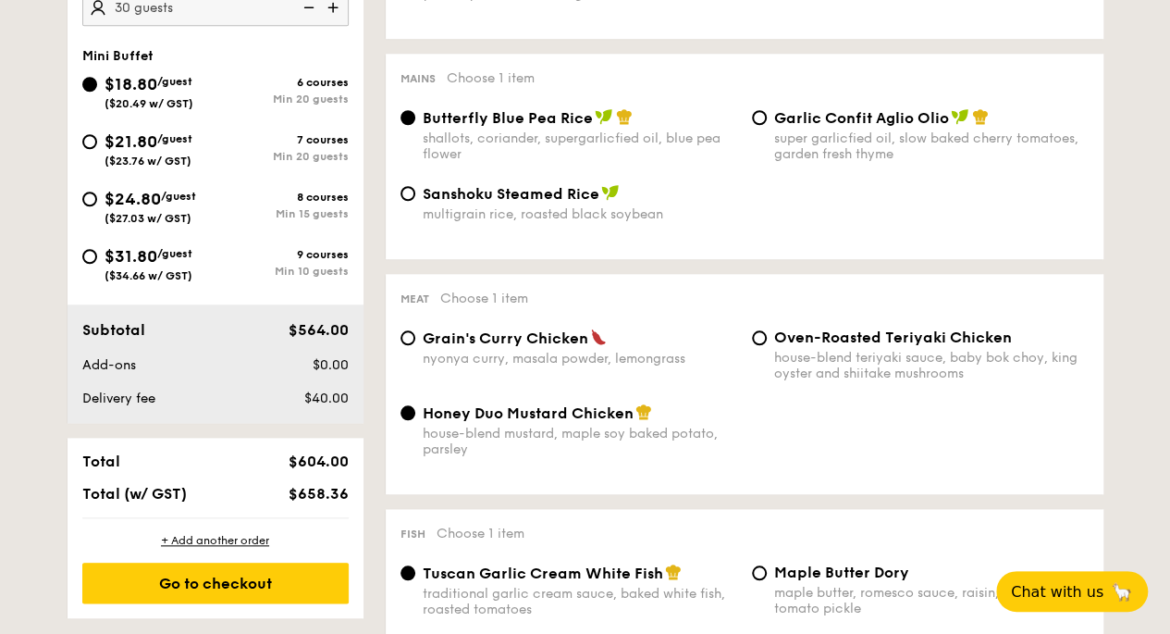
radio input "true"
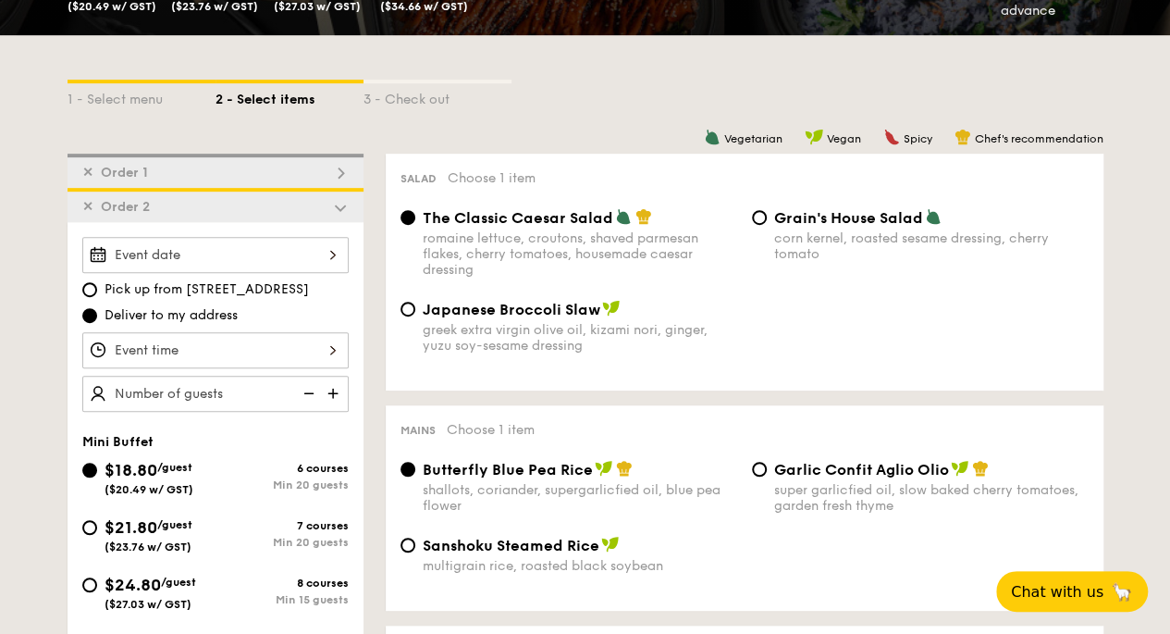
scroll to position [367, 0]
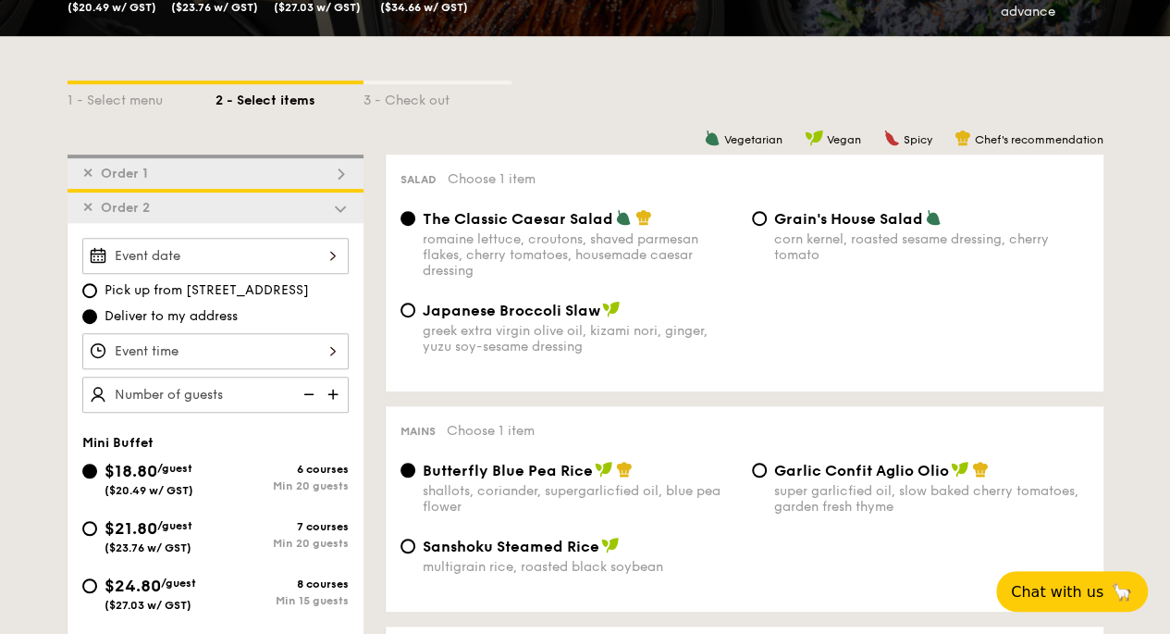
click at [83, 216] on span "✕" at bounding box center [87, 208] width 11 height 16
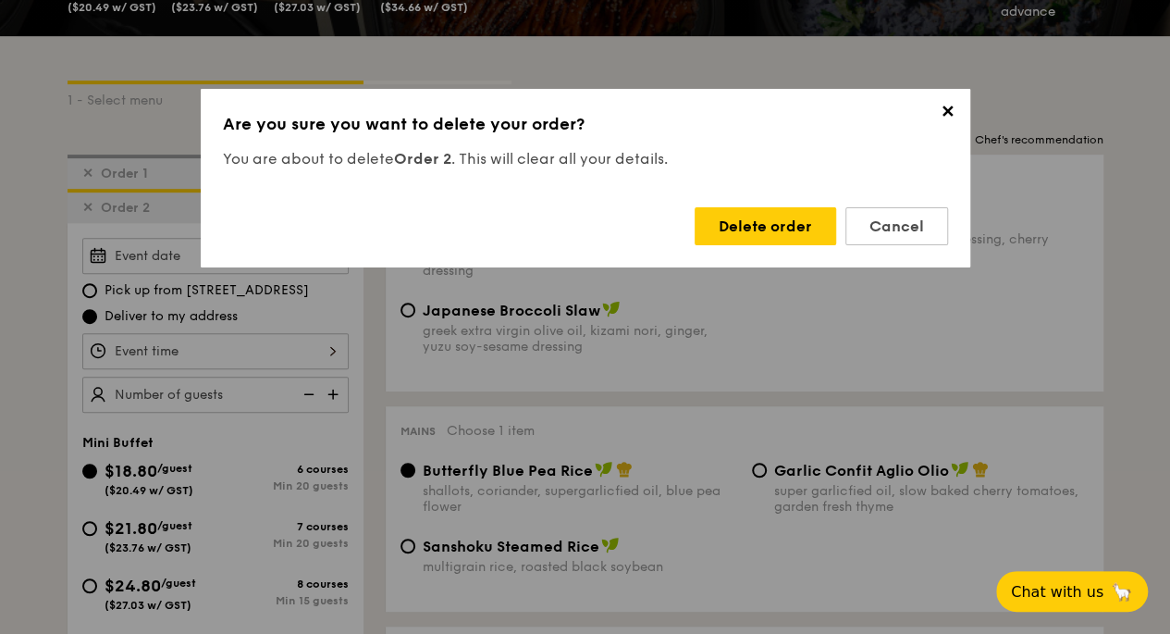
click at [774, 228] on div "Delete order" at bounding box center [766, 226] width 142 height 38
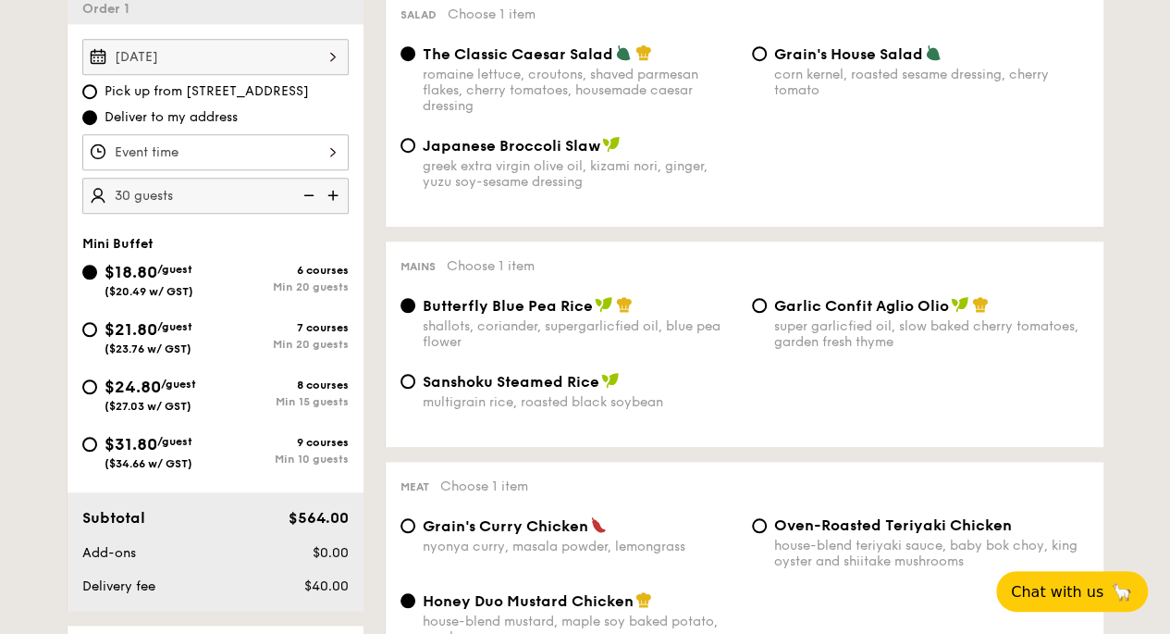
scroll to position [545, 0]
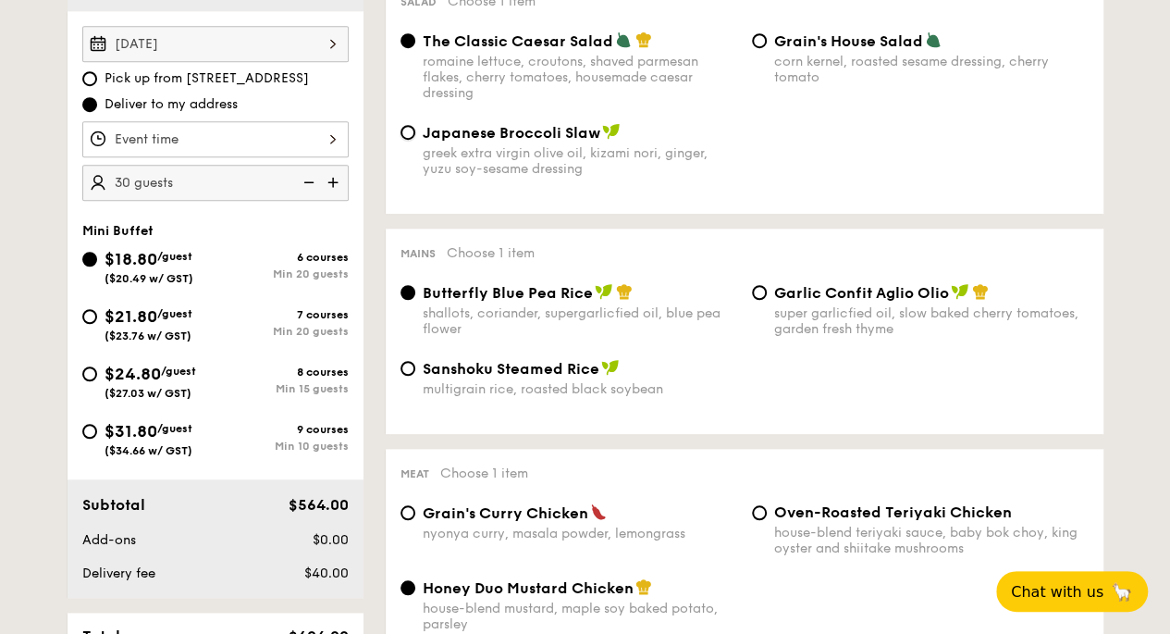
click at [406, 137] on input "Japanese Broccoli Slaw greek extra virgin olive oil, kizami [PERSON_NAME], yuzu…" at bounding box center [408, 132] width 15 height 15
radio input "true"
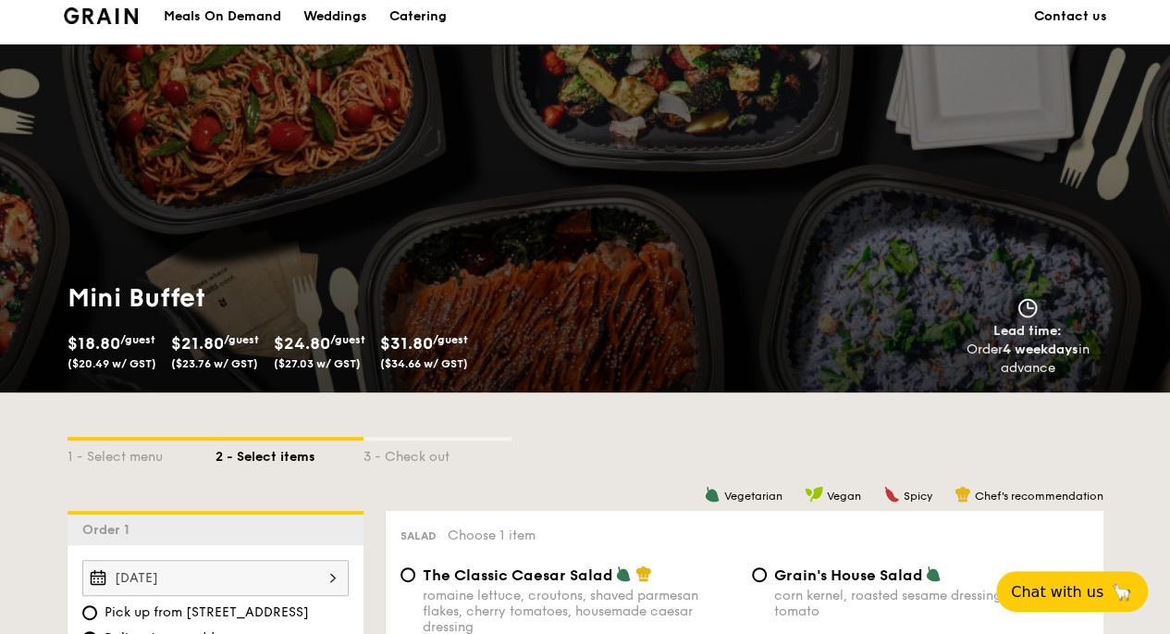
scroll to position [0, 0]
